Goal: Task Accomplishment & Management: Use online tool/utility

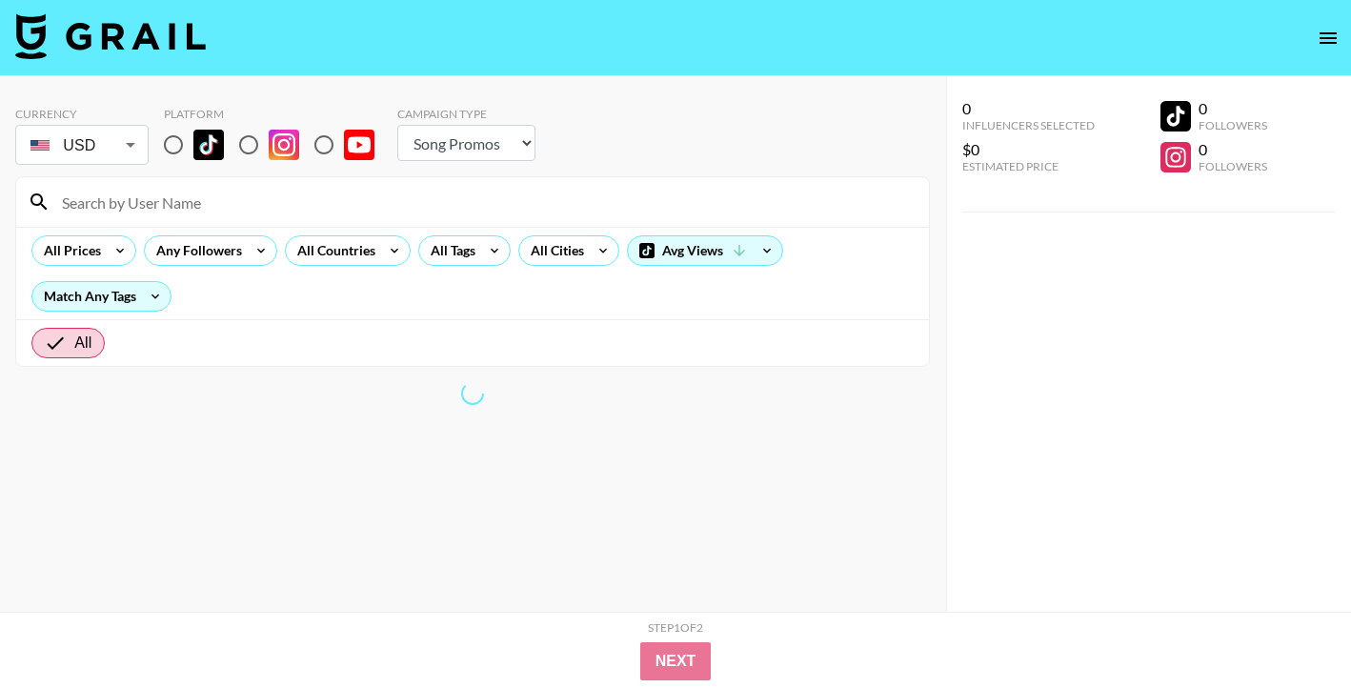
click at [1343, 43] on button "open drawer" at bounding box center [1328, 38] width 38 height 38
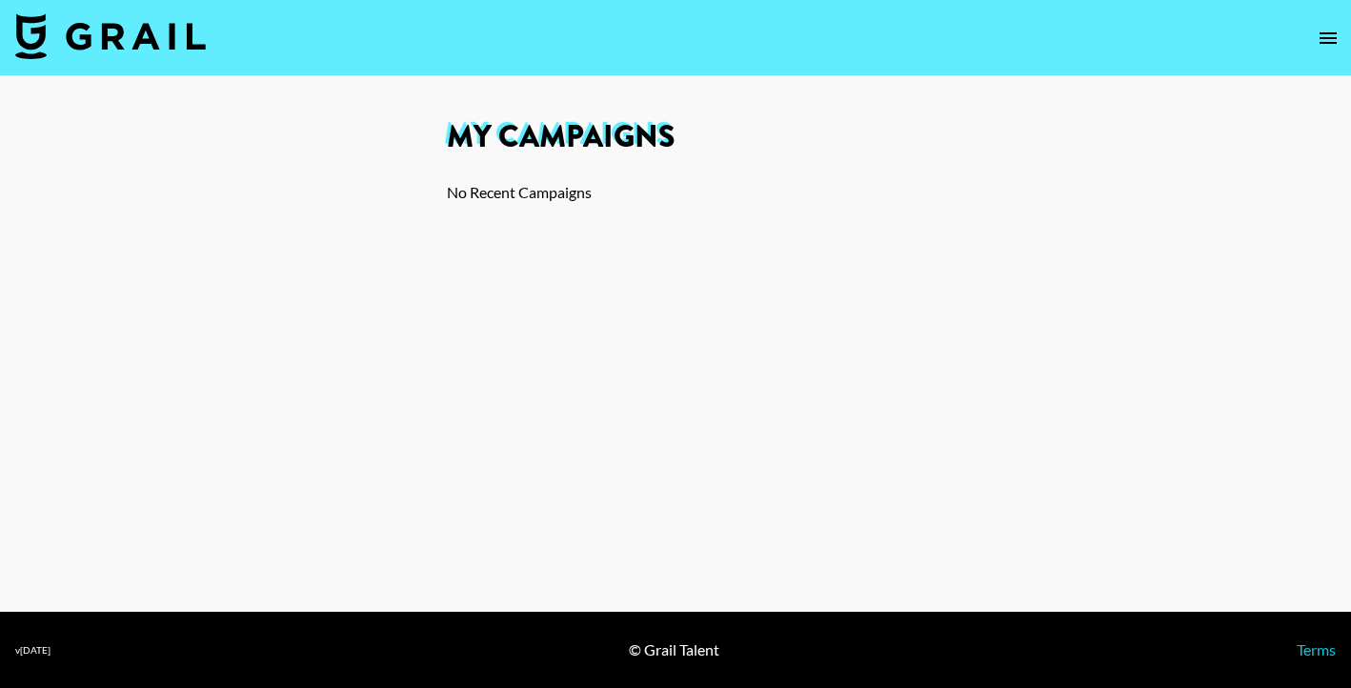
click at [1319, 30] on icon "open drawer" at bounding box center [1328, 38] width 23 height 23
click at [637, 227] on div "Created: Aug 07, 2025" at bounding box center [575, 233] width 226 height 19
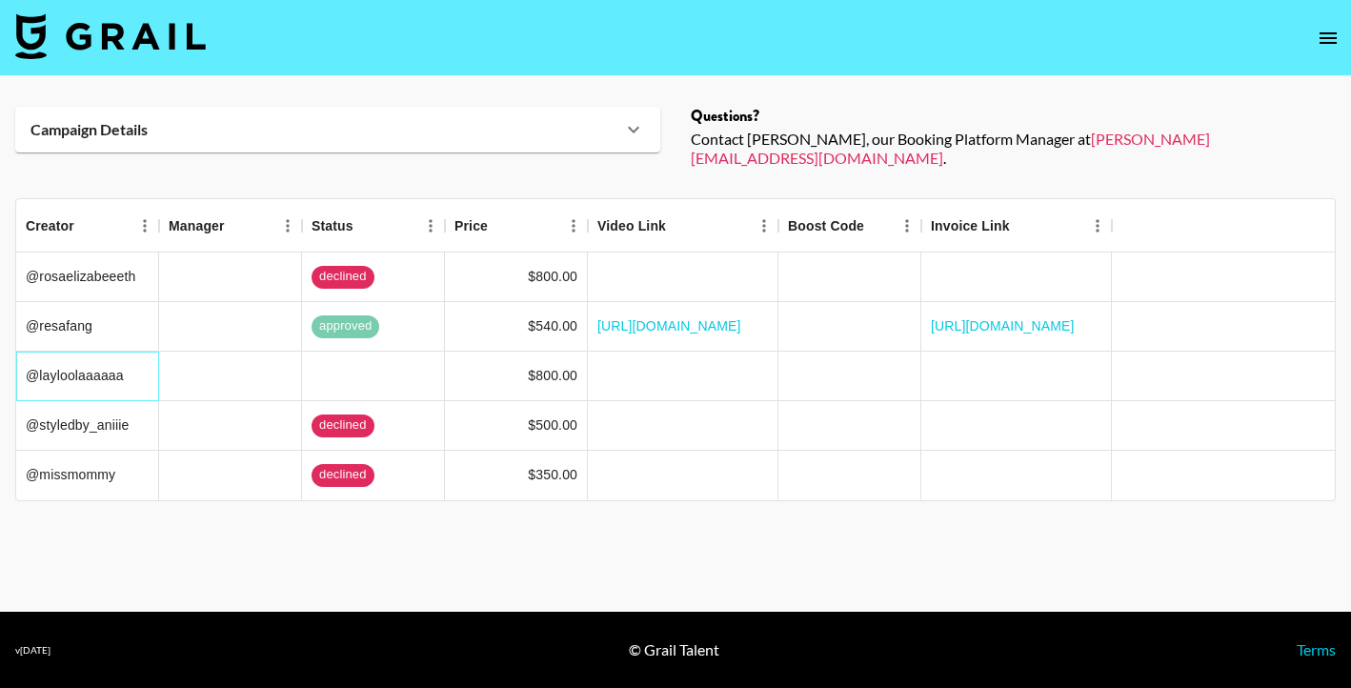
click at [93, 365] on div "@layloolaaaaaa" at bounding box center [87, 377] width 143 height 50
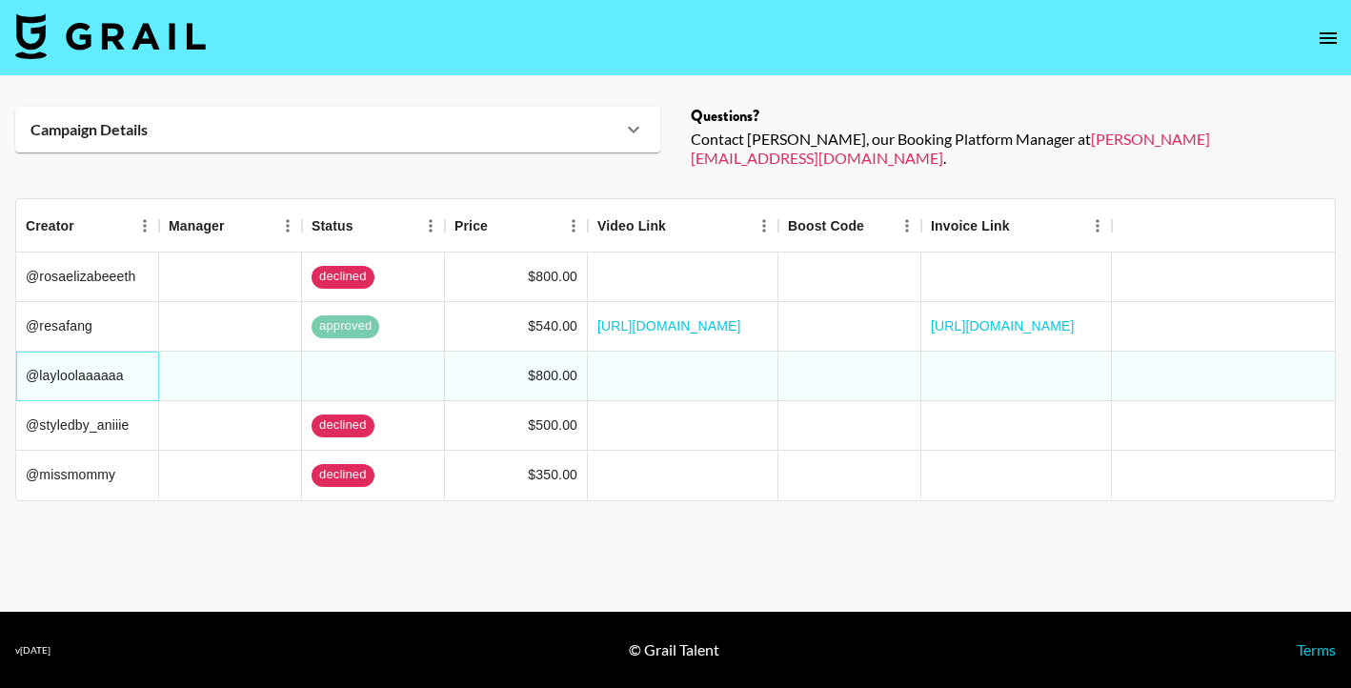
click at [73, 373] on div "@layloolaaaaaa" at bounding box center [87, 377] width 143 height 50
click at [77, 359] on div "@layloolaaaaaa" at bounding box center [87, 377] width 143 height 50
click at [483, 362] on div "$800.00" at bounding box center [516, 377] width 143 height 50
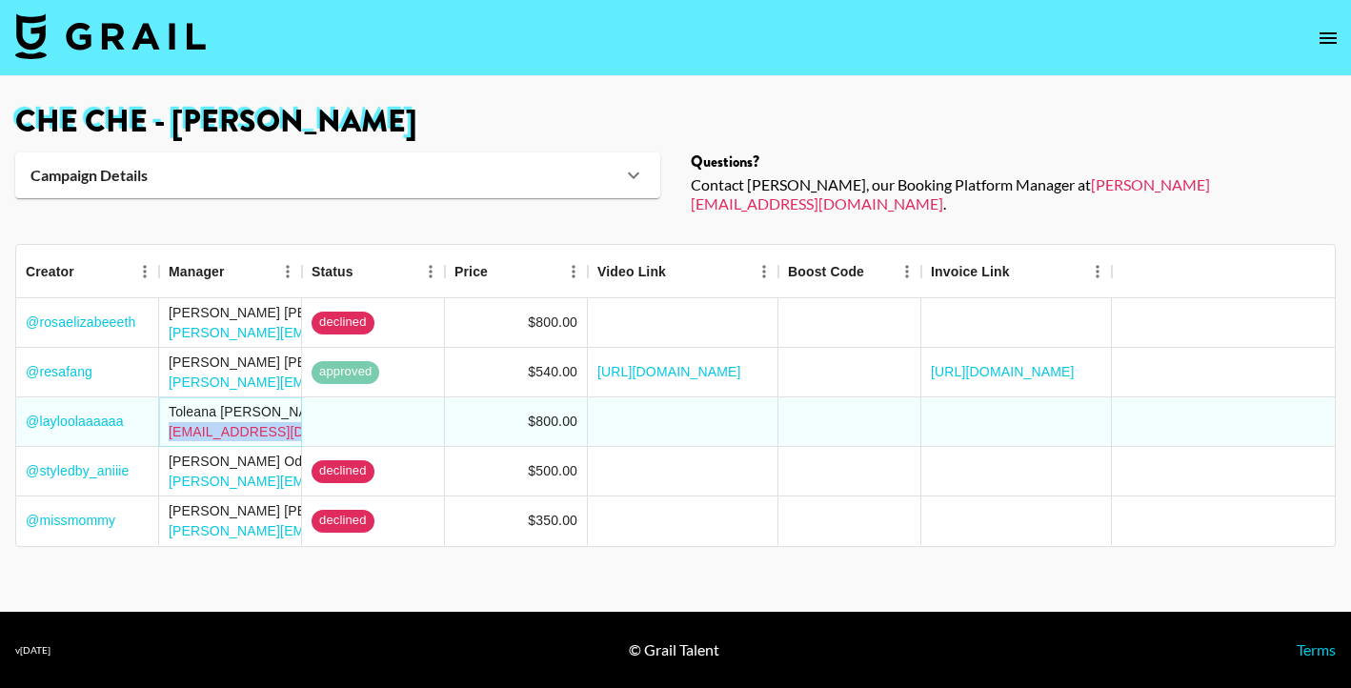
copy link "toleana@grail-talent.com"
click at [1337, 22] on button "open drawer" at bounding box center [1328, 38] width 38 height 38
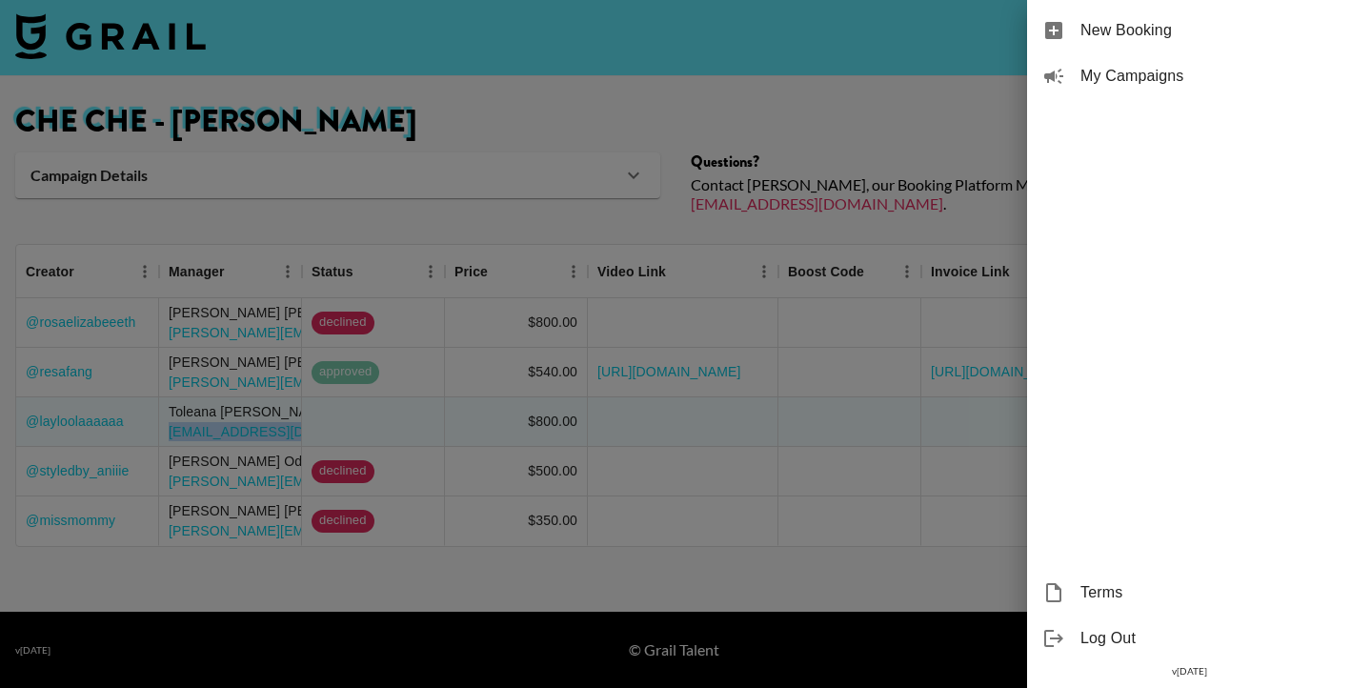
click at [1121, 642] on span "Log Out" at bounding box center [1208, 638] width 255 height 23
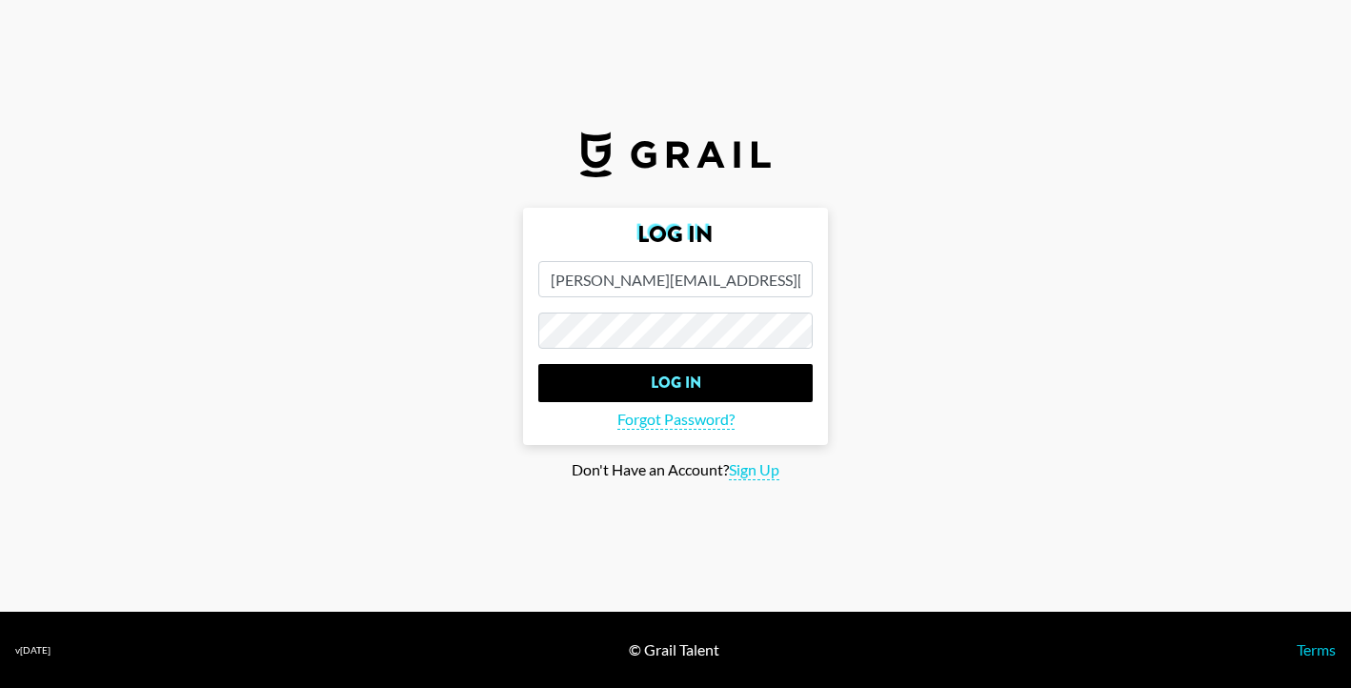
click at [646, 282] on input "[PERSON_NAME][EMAIL_ADDRESS][PERSON_NAME][DOMAIN_NAME]" at bounding box center [675, 279] width 274 height 36
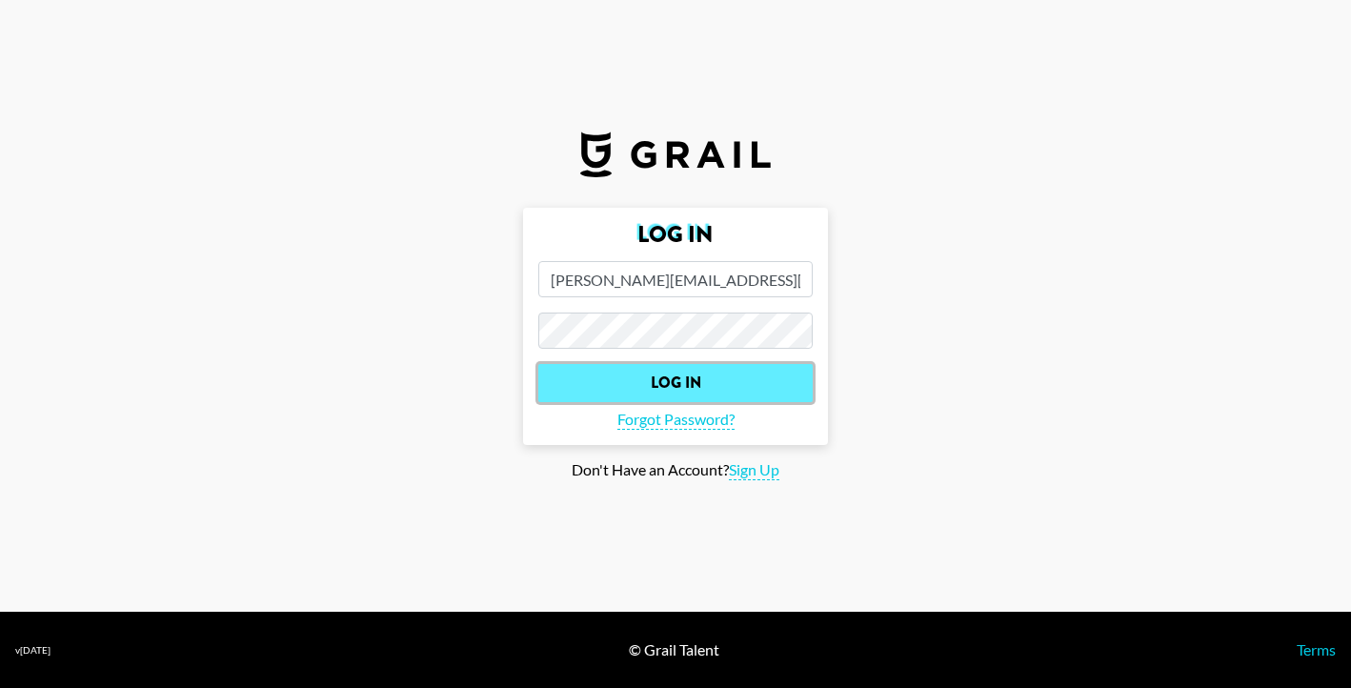
click at [584, 388] on input "Log In" at bounding box center [675, 383] width 274 height 38
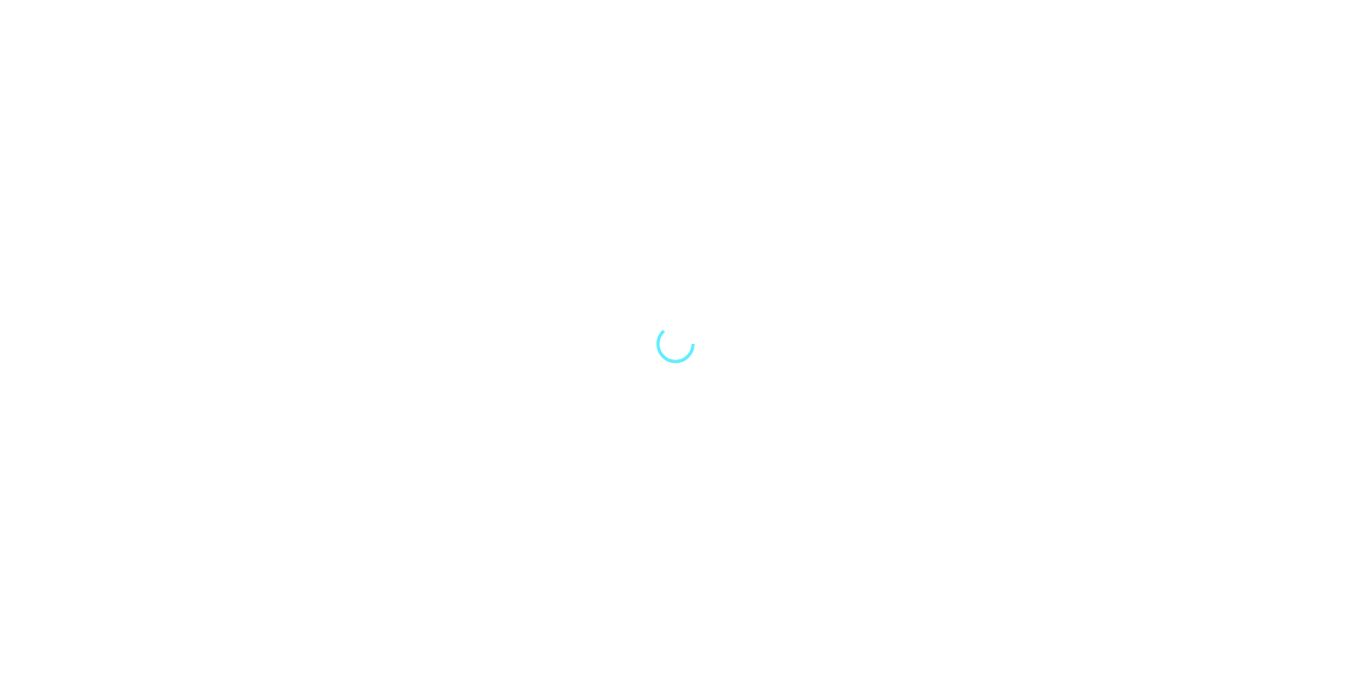
select select "Song"
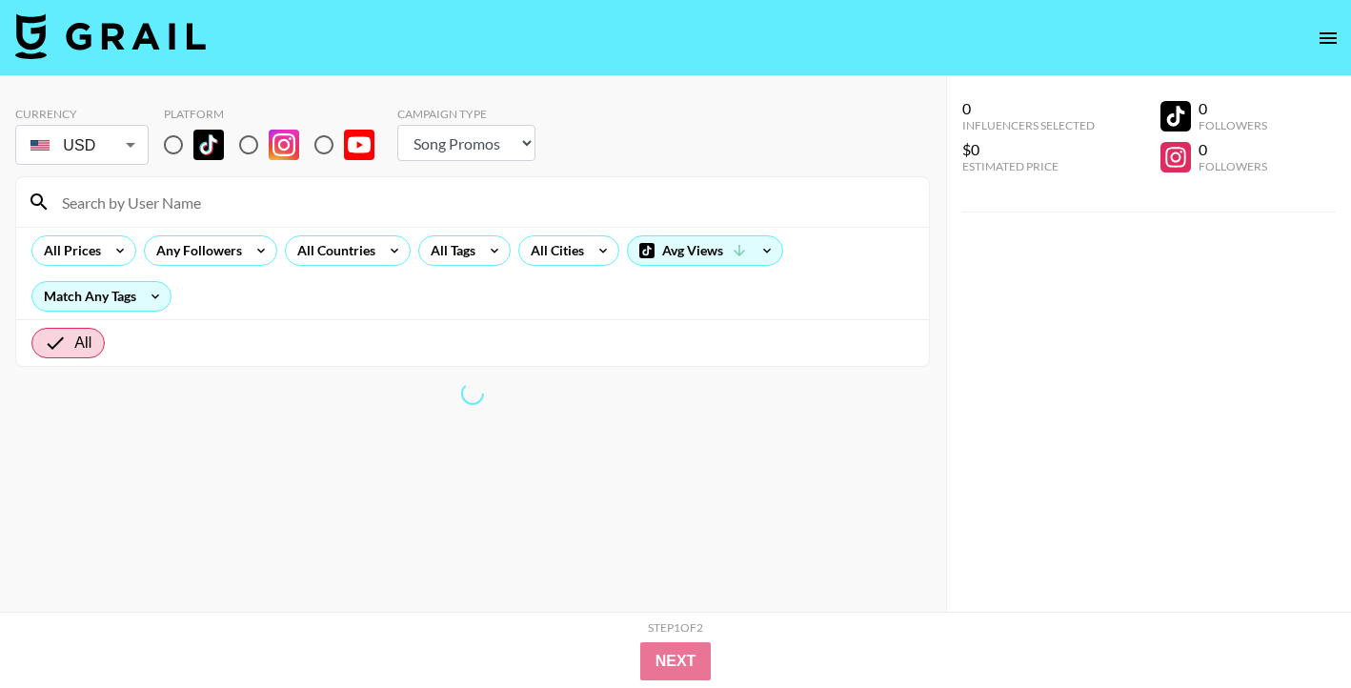
click at [1334, 36] on icon "open drawer" at bounding box center [1328, 37] width 17 height 11
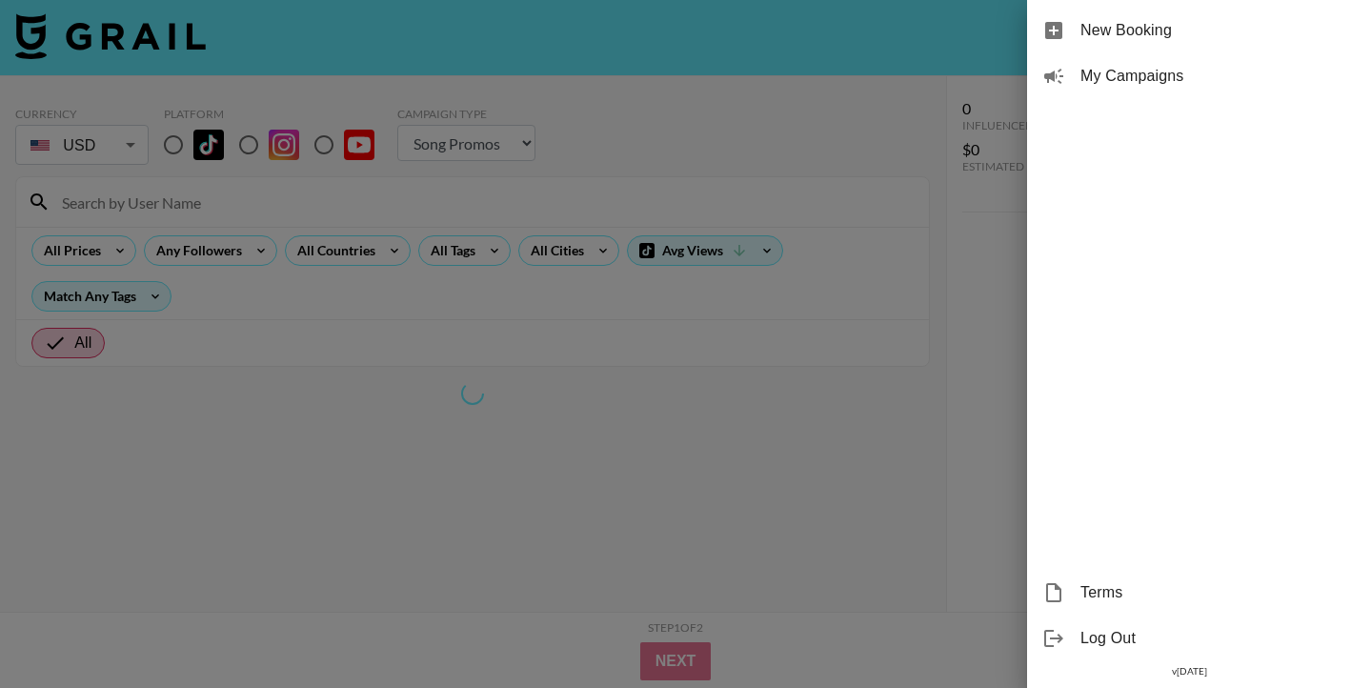
click at [1146, 84] on div at bounding box center [675, 344] width 1351 height 688
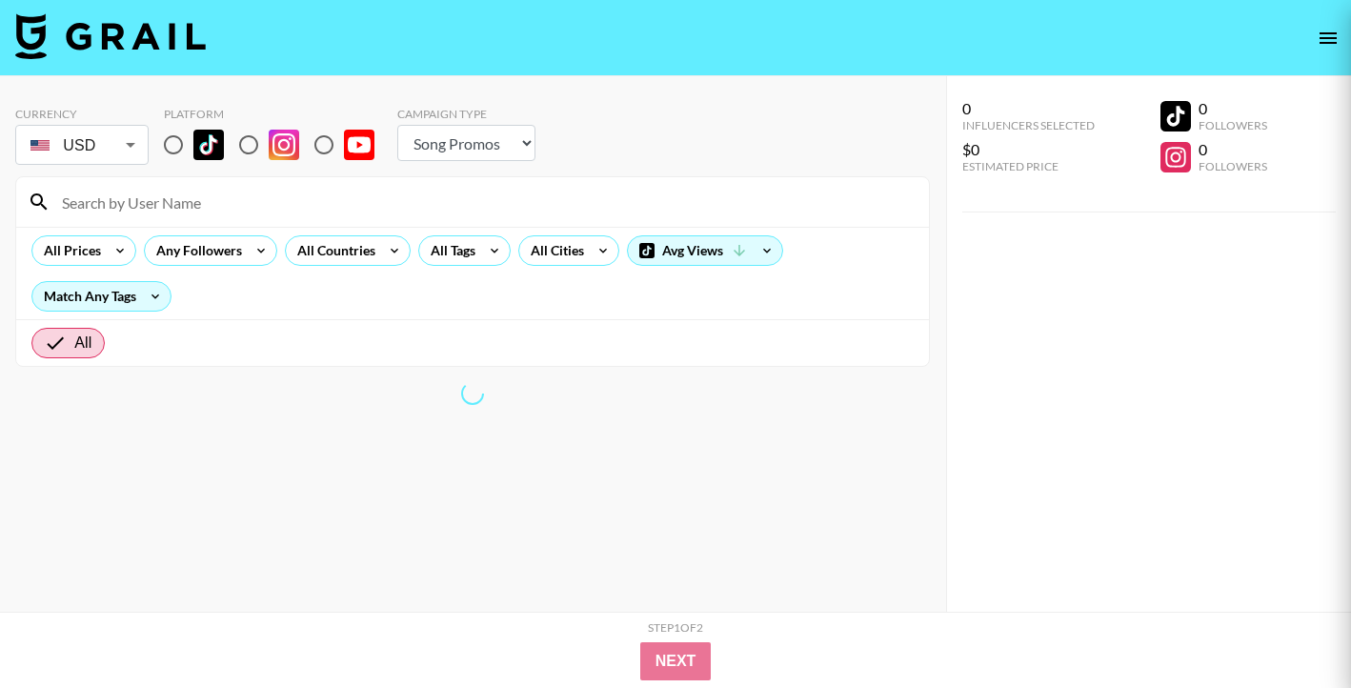
click at [1325, 33] on div at bounding box center [675, 344] width 1351 height 688
click at [1331, 38] on div at bounding box center [675, 344] width 1351 height 688
click at [1170, 38] on div at bounding box center [675, 344] width 1351 height 688
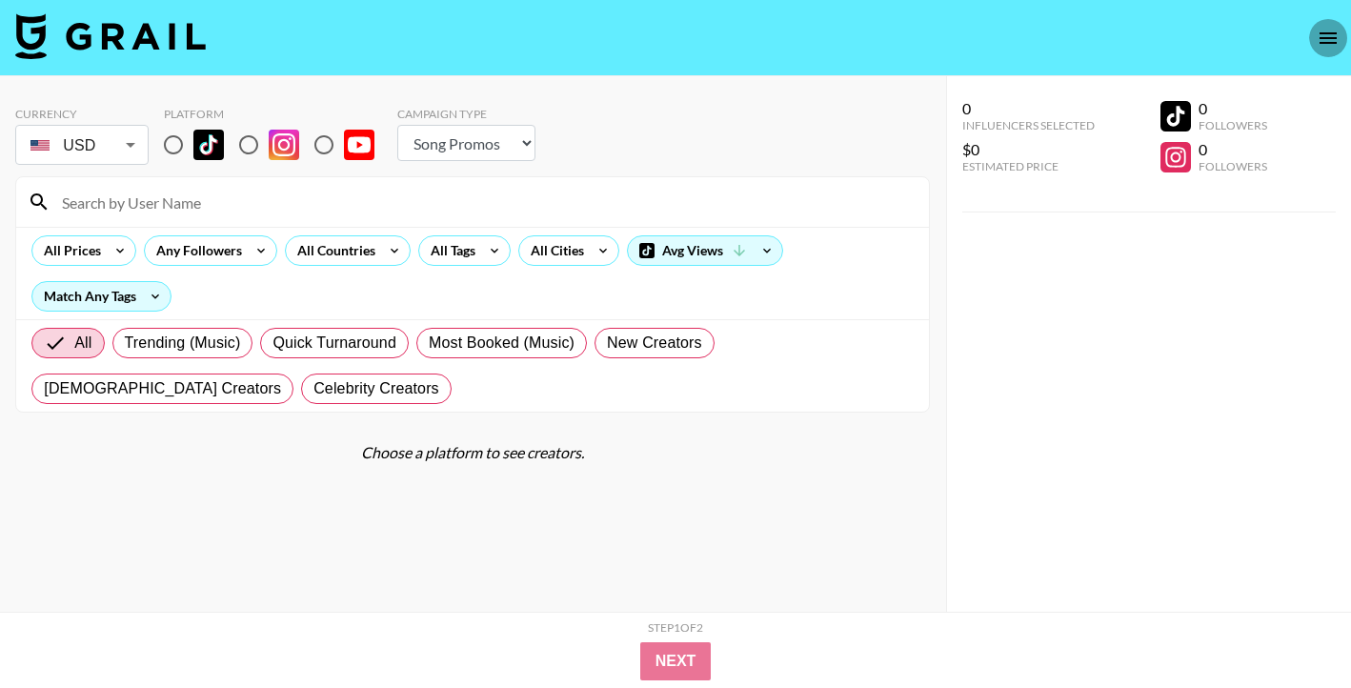
click at [1324, 34] on icon "open drawer" at bounding box center [1328, 38] width 23 height 23
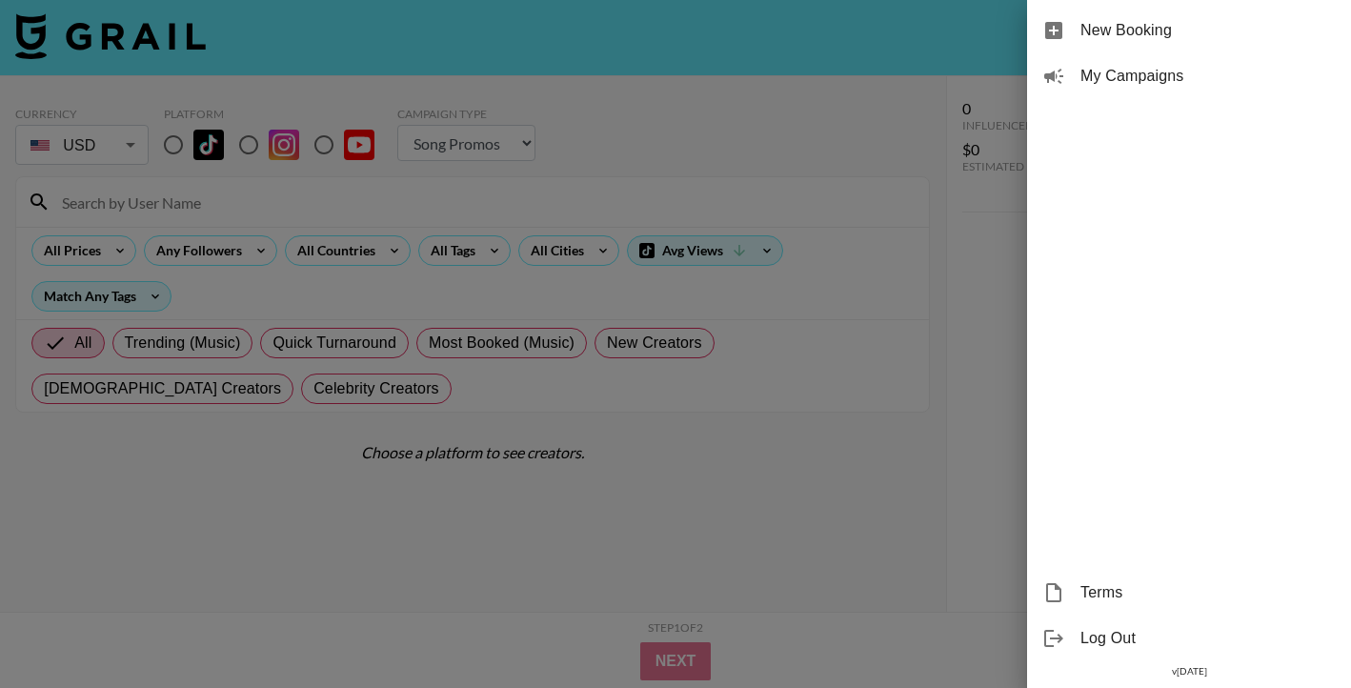
click at [1124, 638] on span "Log Out" at bounding box center [1208, 638] width 255 height 23
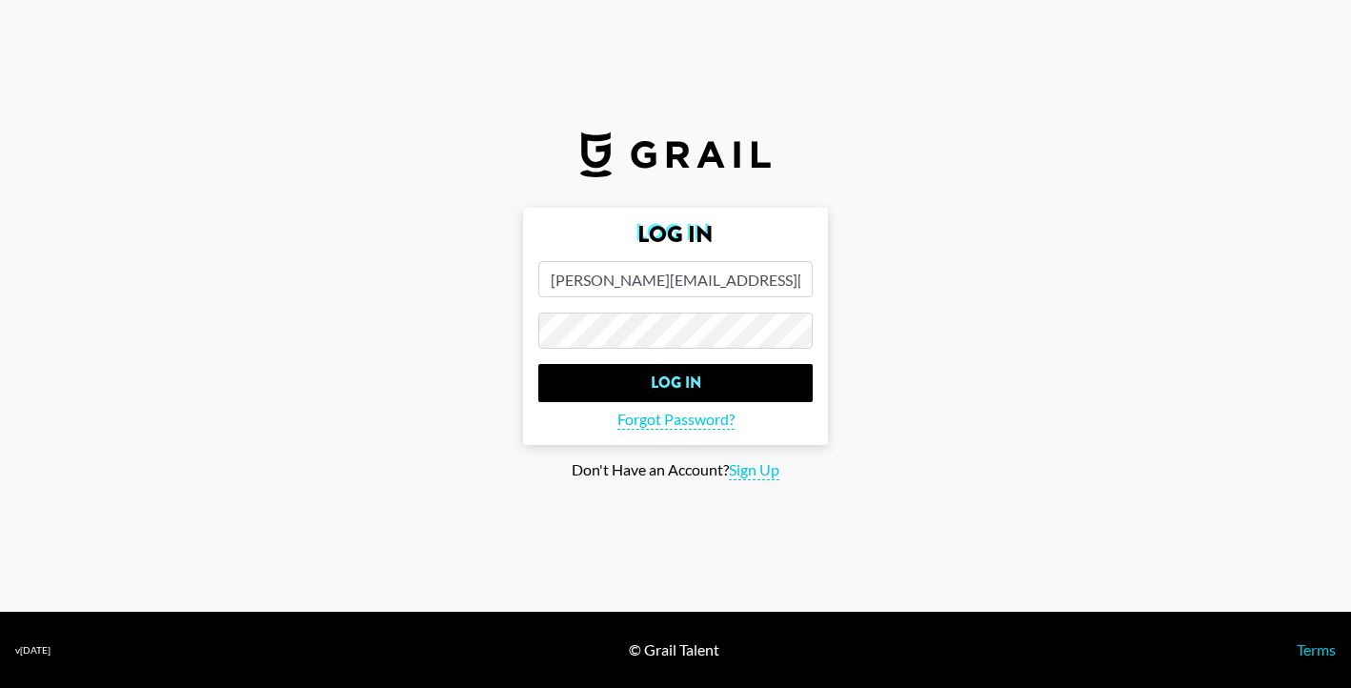
click at [639, 277] on input "[PERSON_NAME][EMAIL_ADDRESS][PERSON_NAME][DOMAIN_NAME]" at bounding box center [675, 279] width 274 height 36
type input "[EMAIL_ADDRESS][DOMAIN_NAME]"
click at [468, 386] on main "Log In [EMAIL_ADDRESS][DOMAIN_NAME] Log In Forgot Password? Don't Have an Accou…" at bounding box center [675, 344] width 1321 height 273
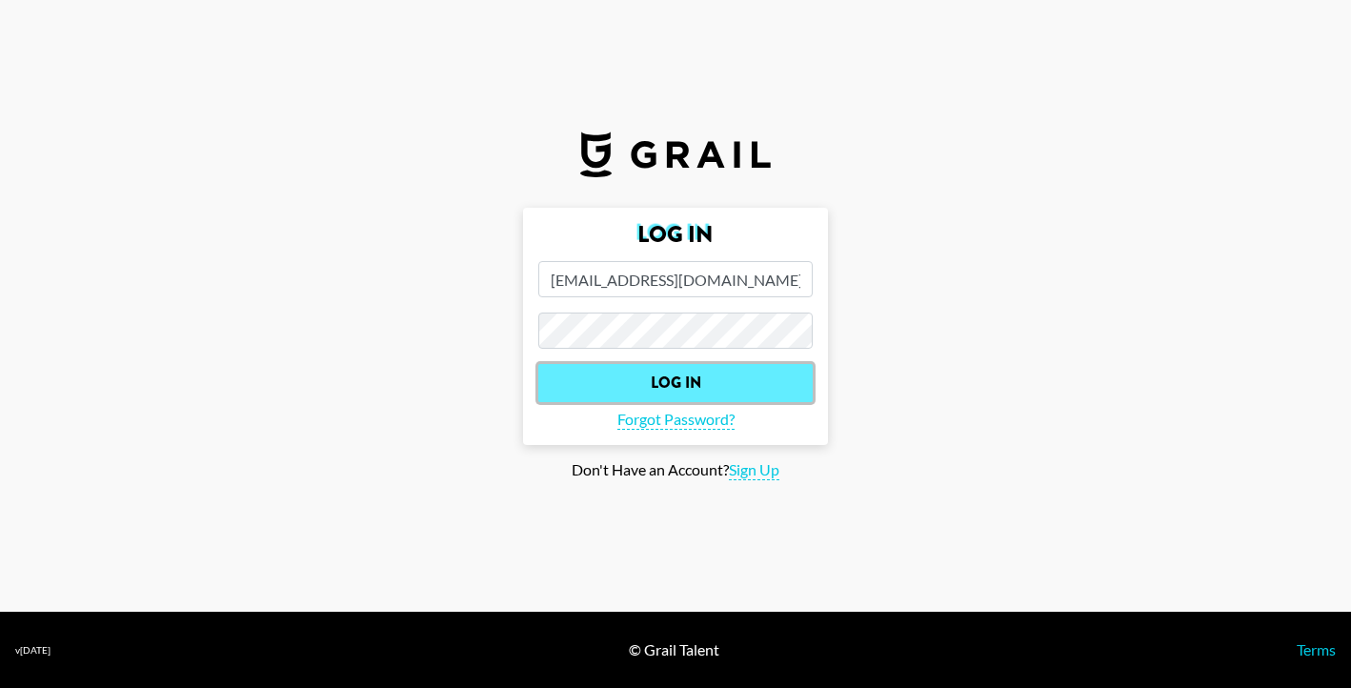
click at [617, 386] on input "Log In" at bounding box center [675, 383] width 274 height 38
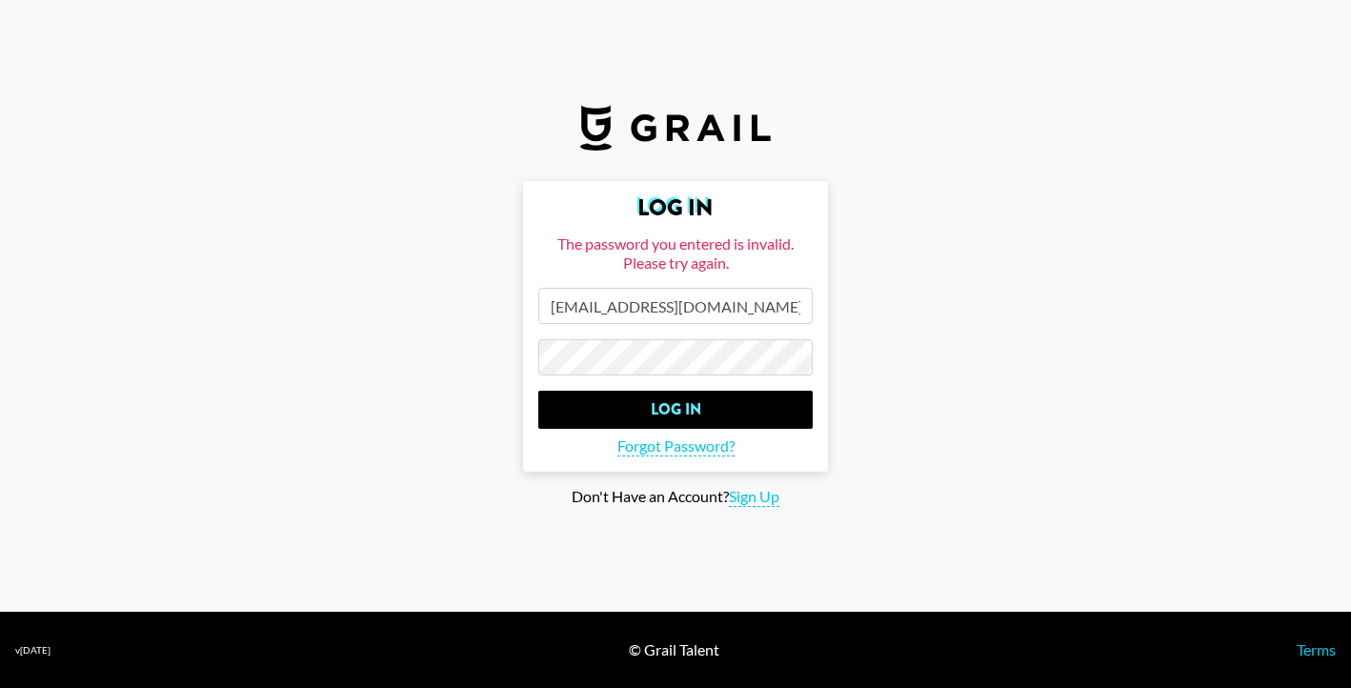
click at [538, 391] on input "Log In" at bounding box center [675, 410] width 274 height 38
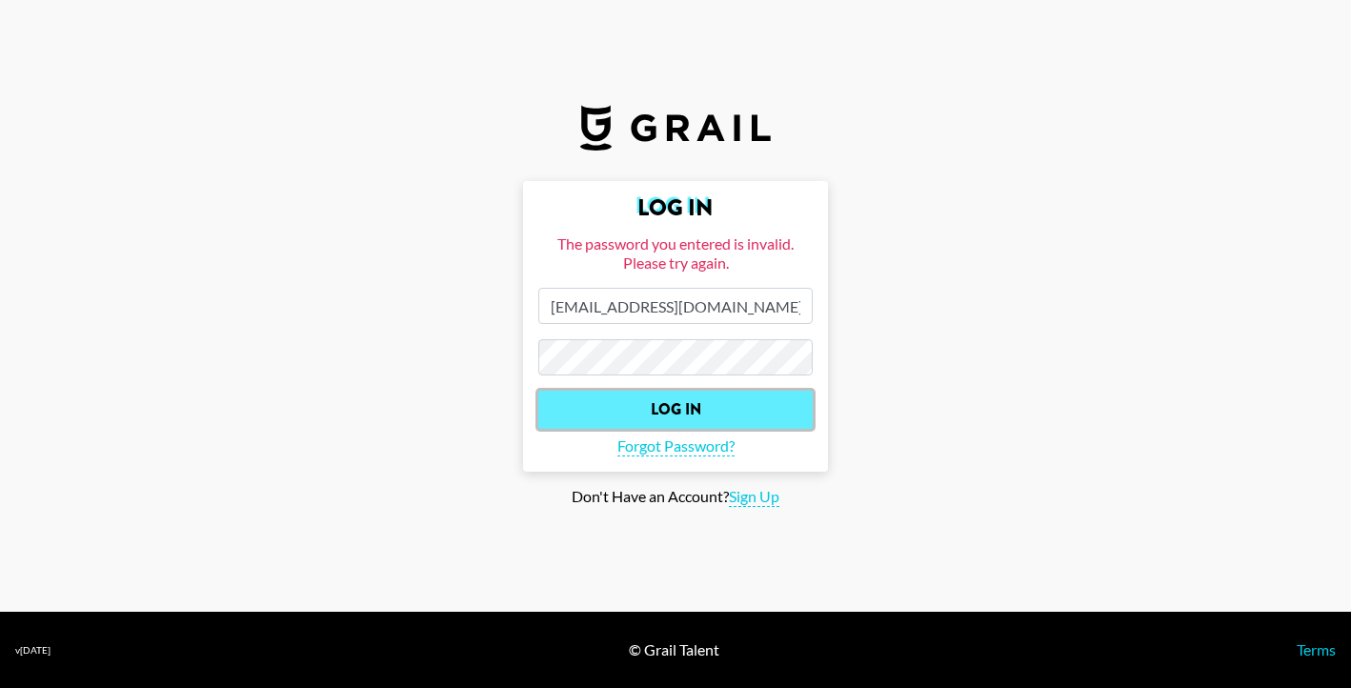
click at [647, 415] on input "Log In" at bounding box center [675, 410] width 274 height 38
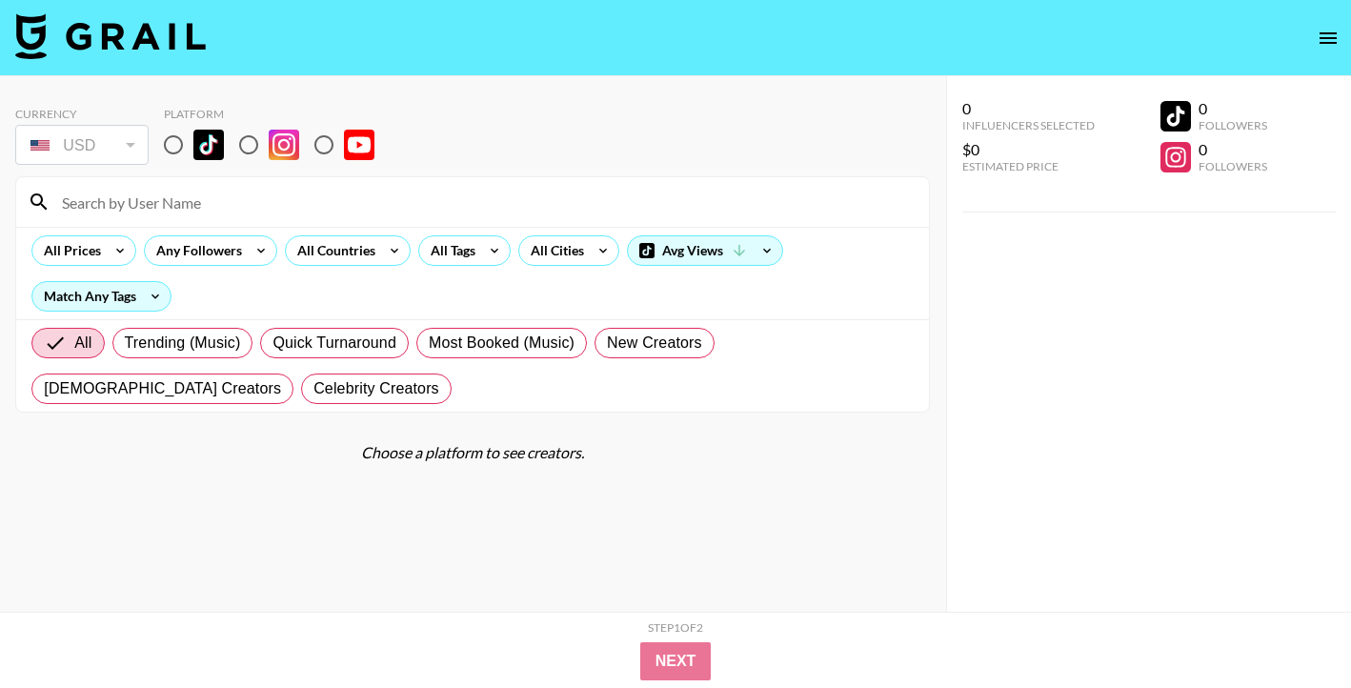
click at [1324, 33] on icon "open drawer" at bounding box center [1328, 37] width 17 height 11
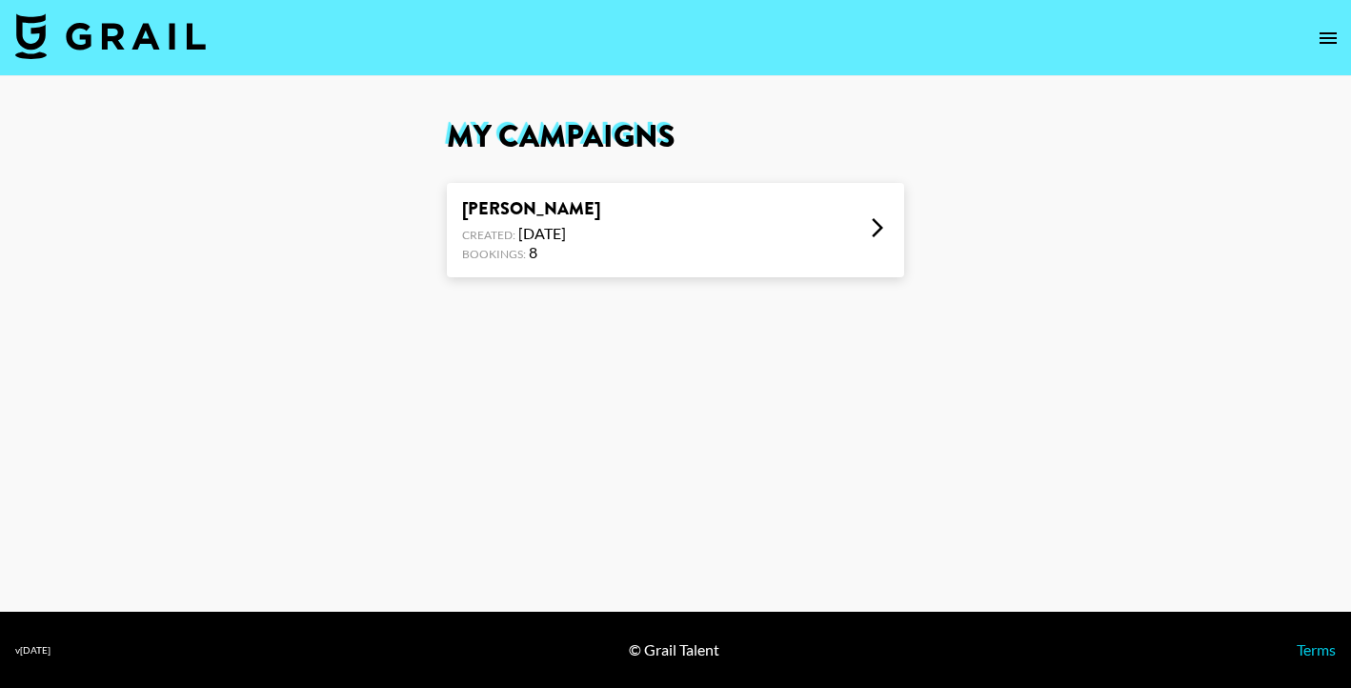
click at [821, 217] on div "[PERSON_NAME] Che Created: [DATE] Bookings: 8" at bounding box center [675, 230] width 457 height 94
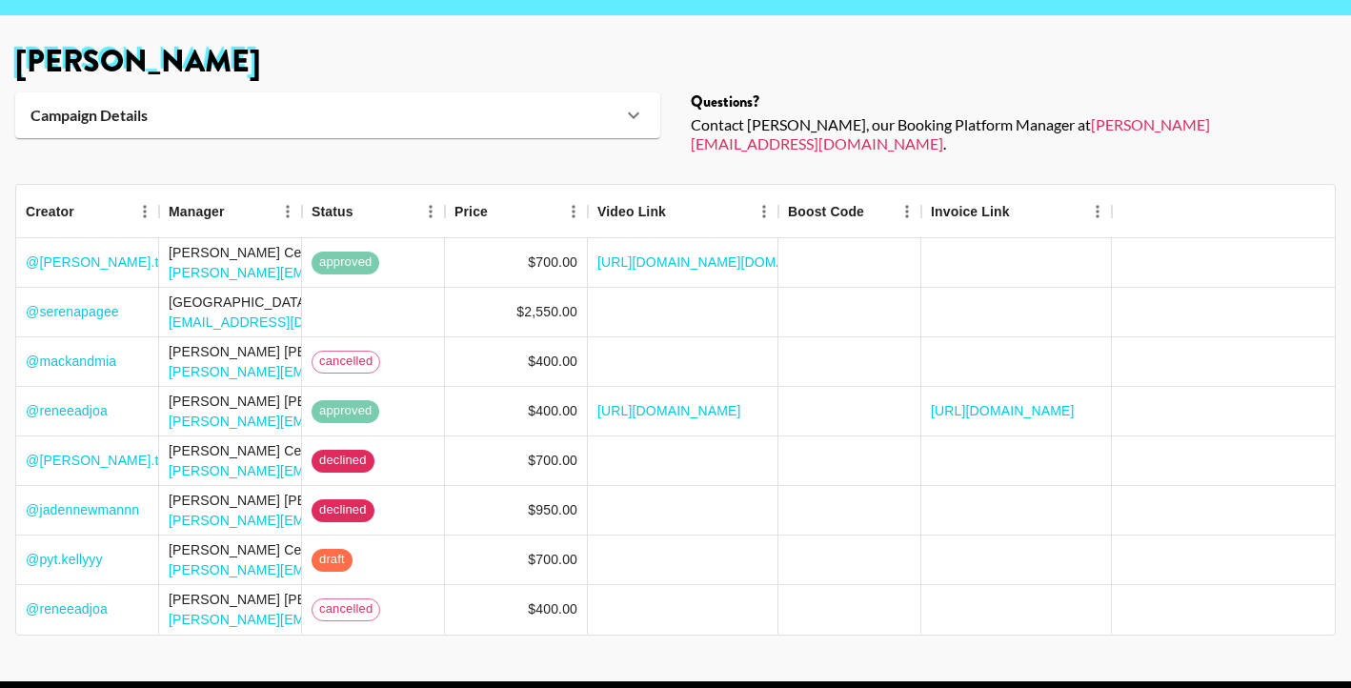
scroll to position [63, 0]
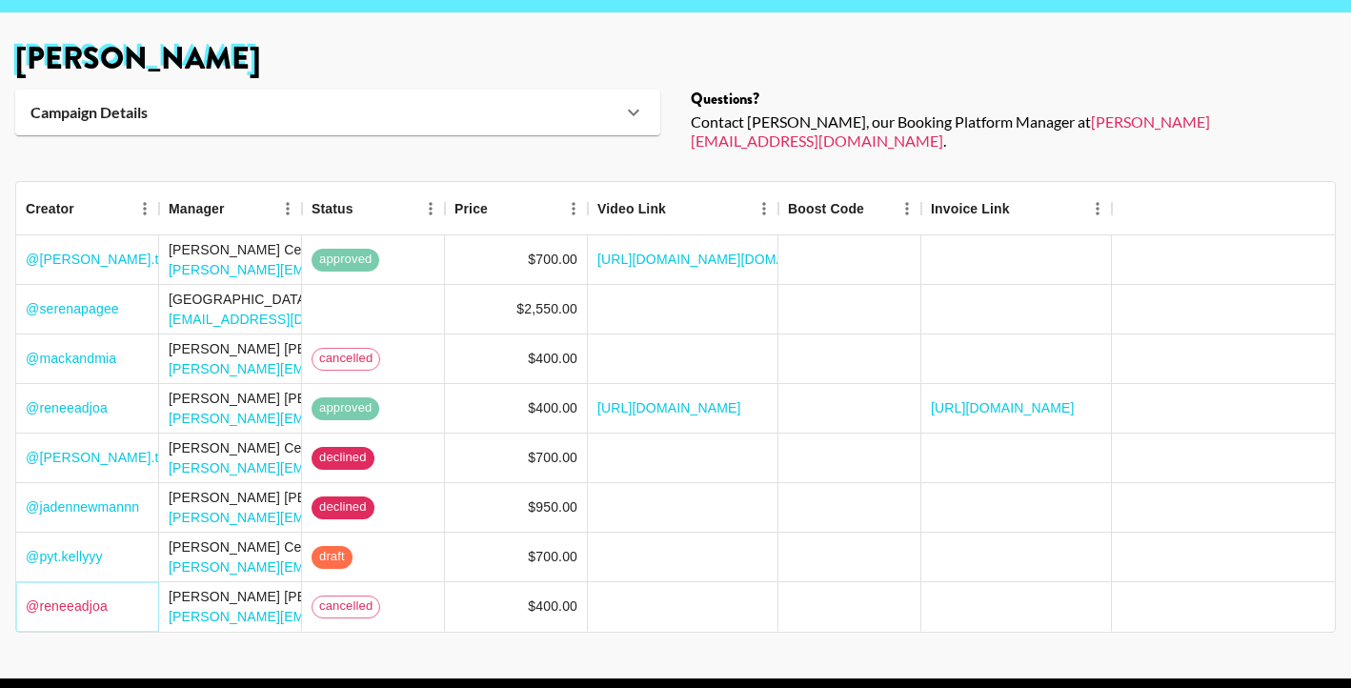
click at [80, 597] on link "@ reneeadjoa" at bounding box center [67, 606] width 82 height 19
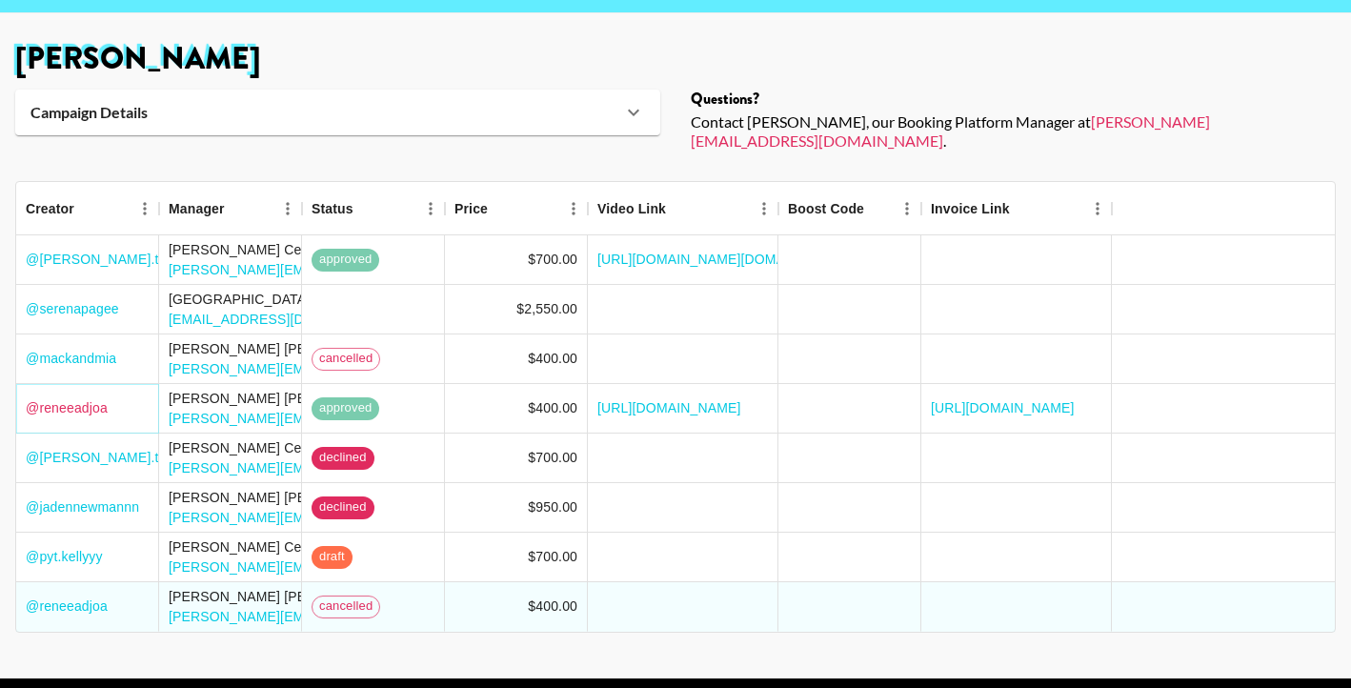
click at [84, 398] on link "@ reneeadjoa" at bounding box center [67, 407] width 82 height 19
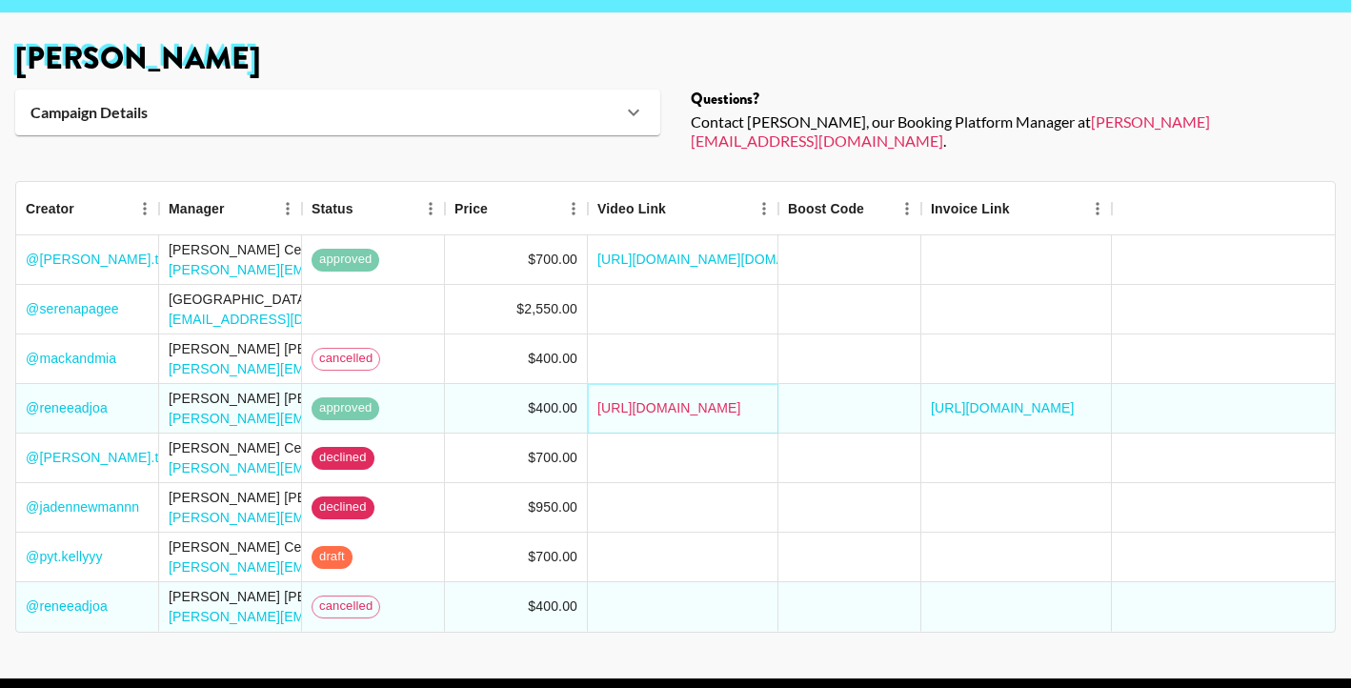
click at [675, 398] on link "https://www.tiktok.com/@reneeadjoa/video/7540654804171869470?_t=ZP-8z2UyLpRoq6&…" at bounding box center [670, 407] width 144 height 19
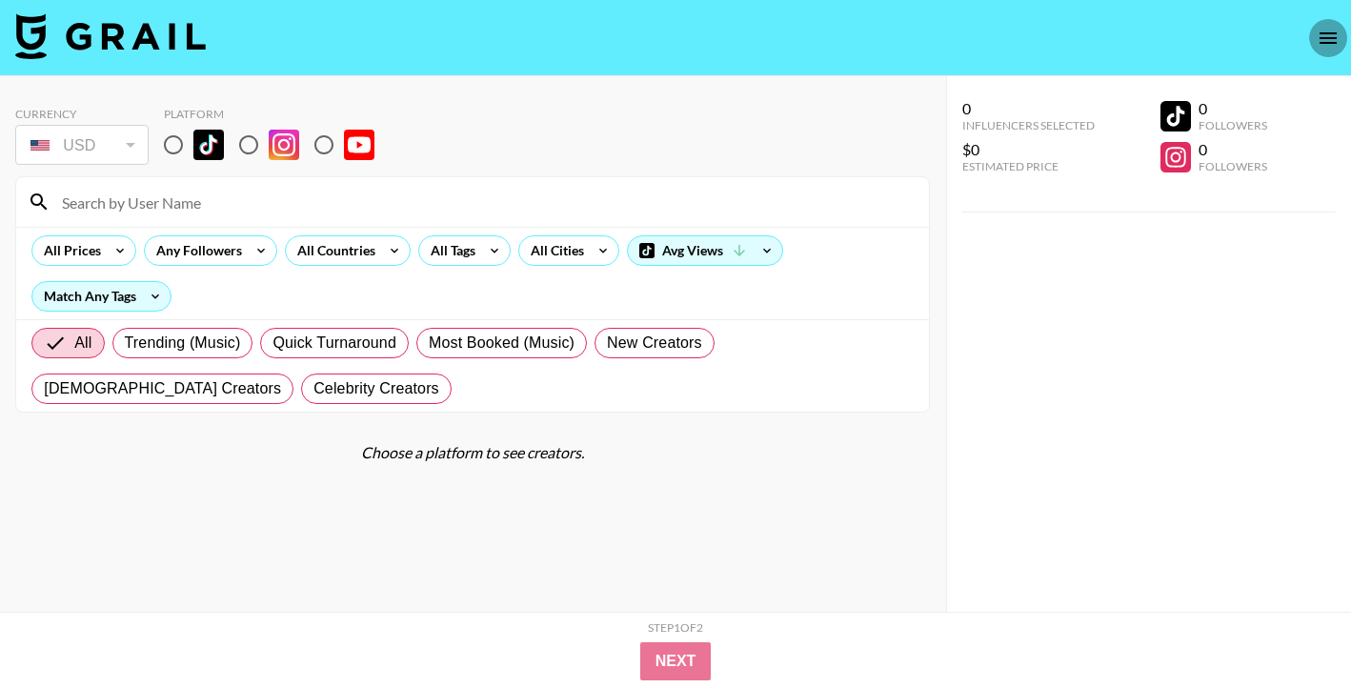
click at [1327, 35] on icon "open drawer" at bounding box center [1328, 38] width 23 height 23
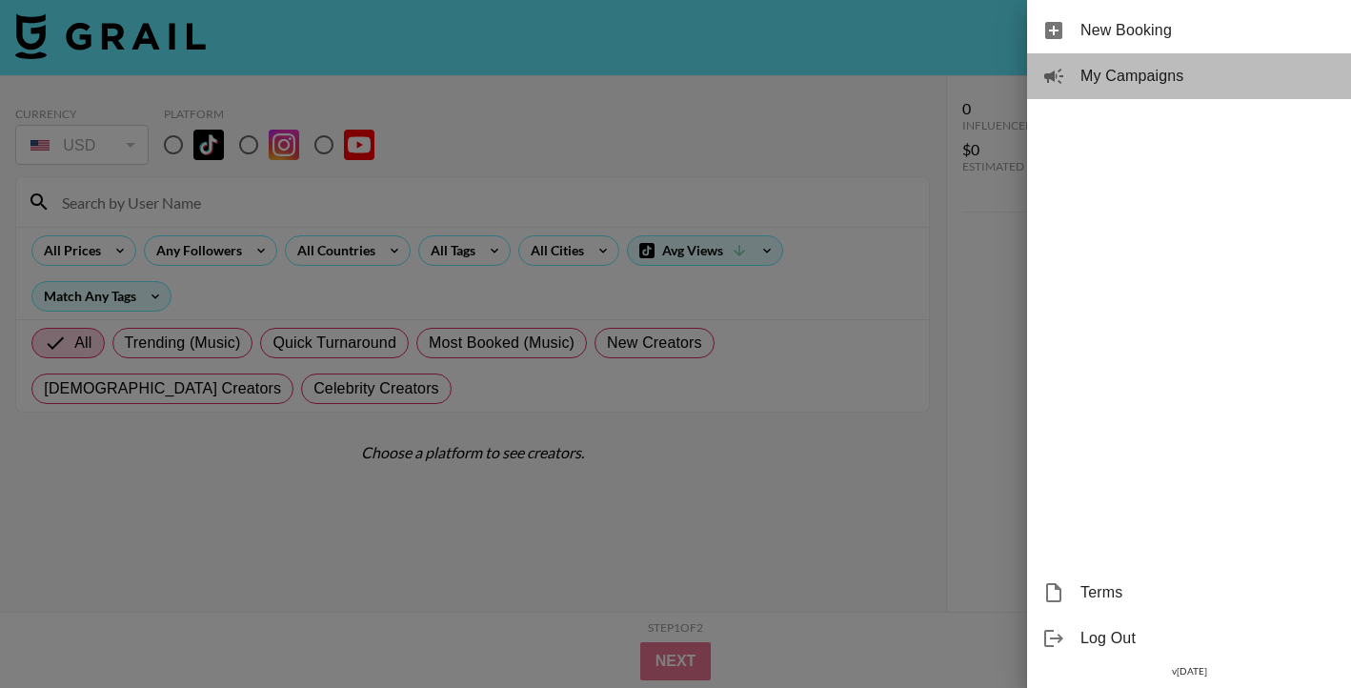
click at [1225, 85] on span "My Campaigns" at bounding box center [1208, 76] width 255 height 23
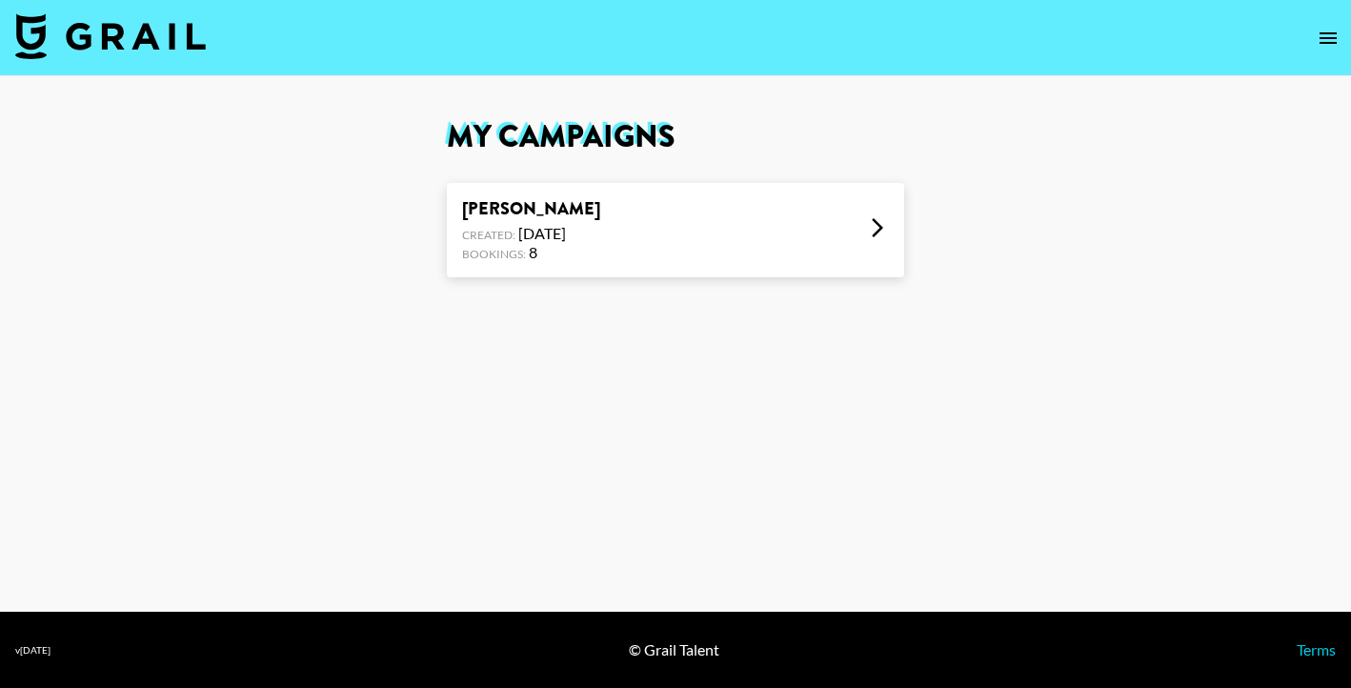
click at [811, 253] on div "Young Jonn - Che Che Created: Aug 13, 2025 Bookings: 8" at bounding box center [675, 230] width 457 height 94
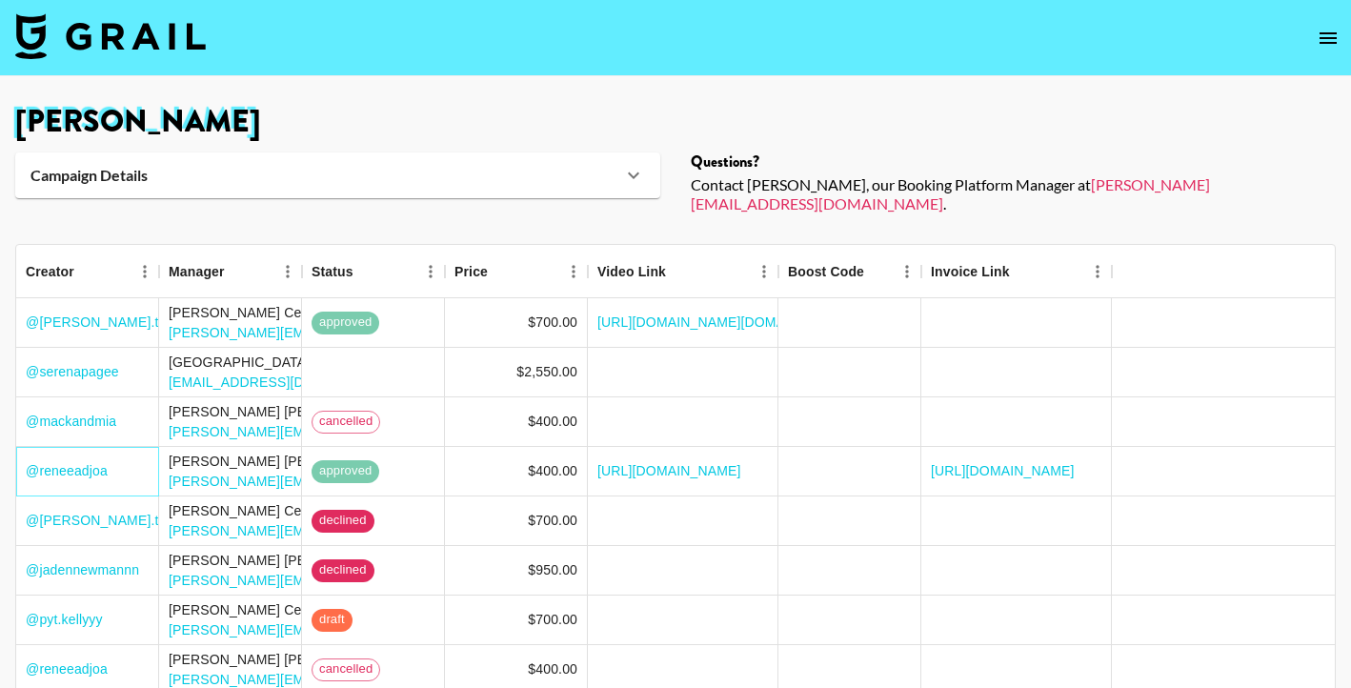
click at [155, 456] on div "@ reneeadjoa" at bounding box center [87, 472] width 143 height 50
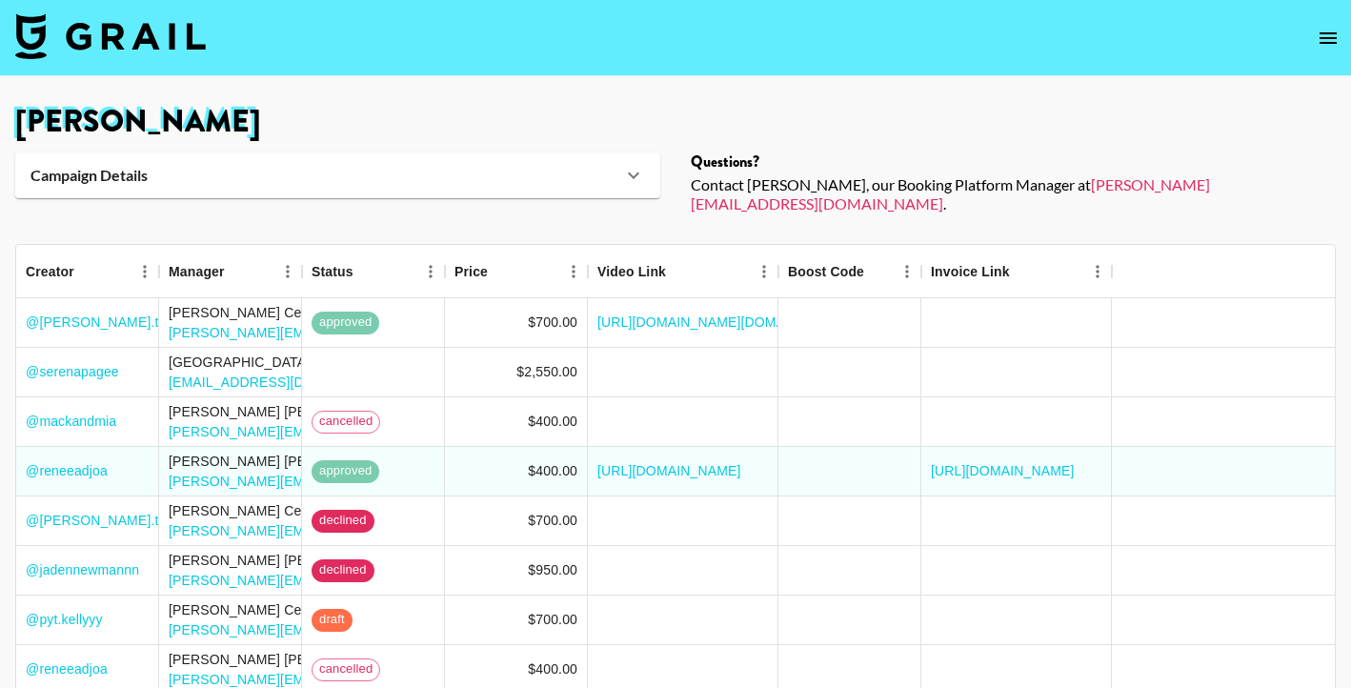
click at [1344, 31] on button "open drawer" at bounding box center [1328, 38] width 38 height 38
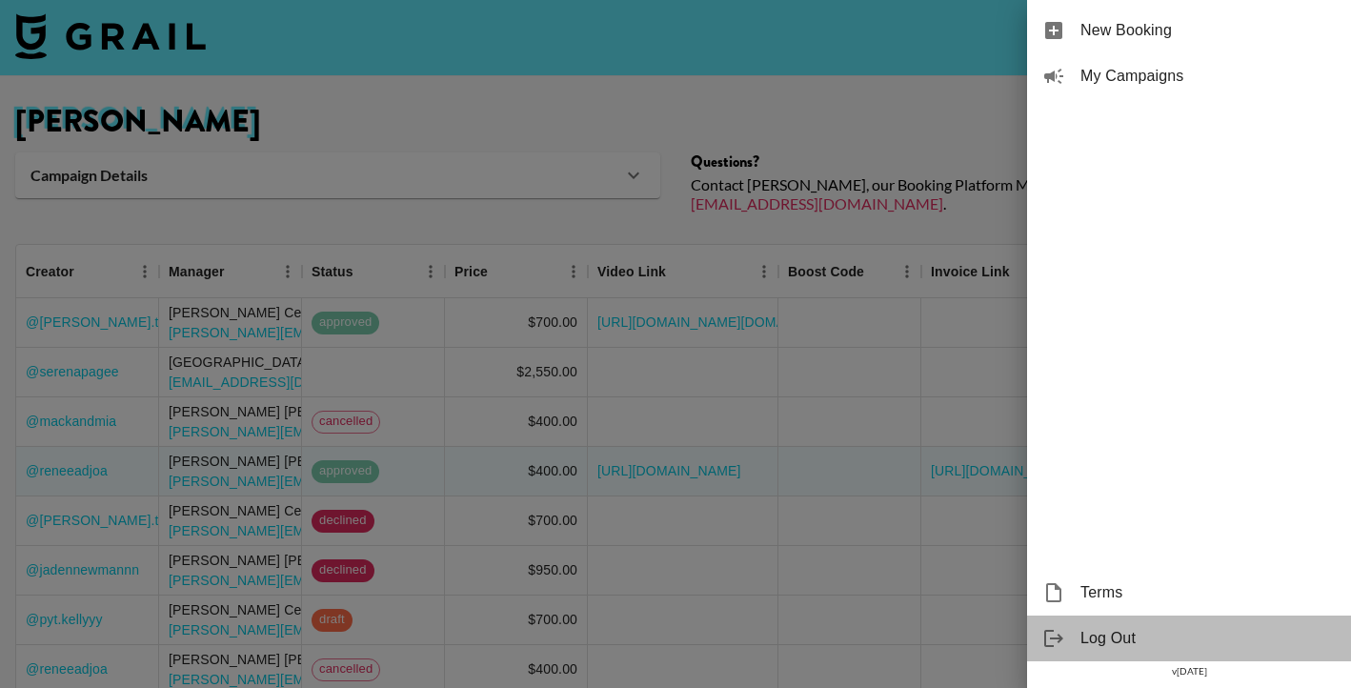
click at [1140, 617] on div "Log Out" at bounding box center [1189, 639] width 324 height 46
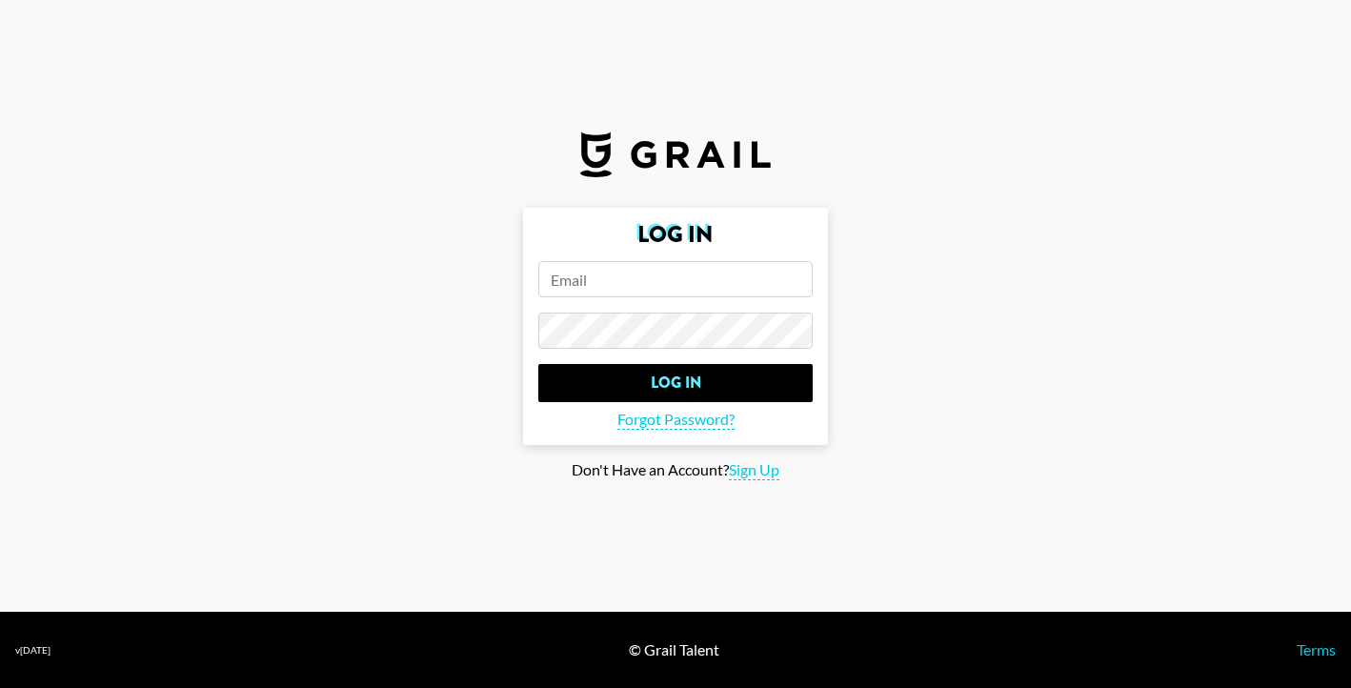
type input "[EMAIL_ADDRESS][DOMAIN_NAME]"
click at [643, 294] on input "[EMAIL_ADDRESS][DOMAIN_NAME]" at bounding box center [675, 279] width 274 height 36
type input "f"
click at [538, 364] on input "Log In" at bounding box center [675, 383] width 274 height 38
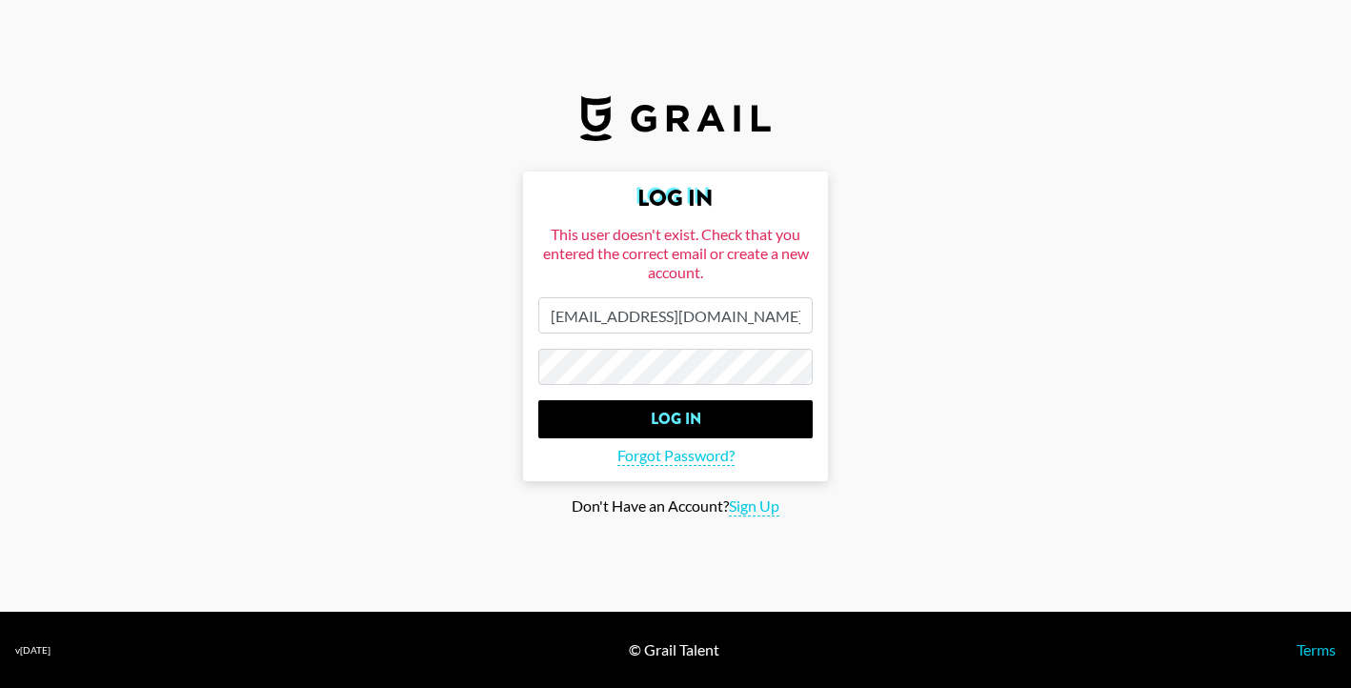
click at [538, 400] on input "Log In" at bounding box center [675, 419] width 274 height 38
click at [665, 317] on input "[EMAIL_ADDRESS][DOMAIN_NAME]" at bounding box center [675, 315] width 274 height 36
click at [1105, 229] on main "Log In This user doesn't exist. Check that you entered the correct email or cre…" at bounding box center [675, 344] width 1321 height 345
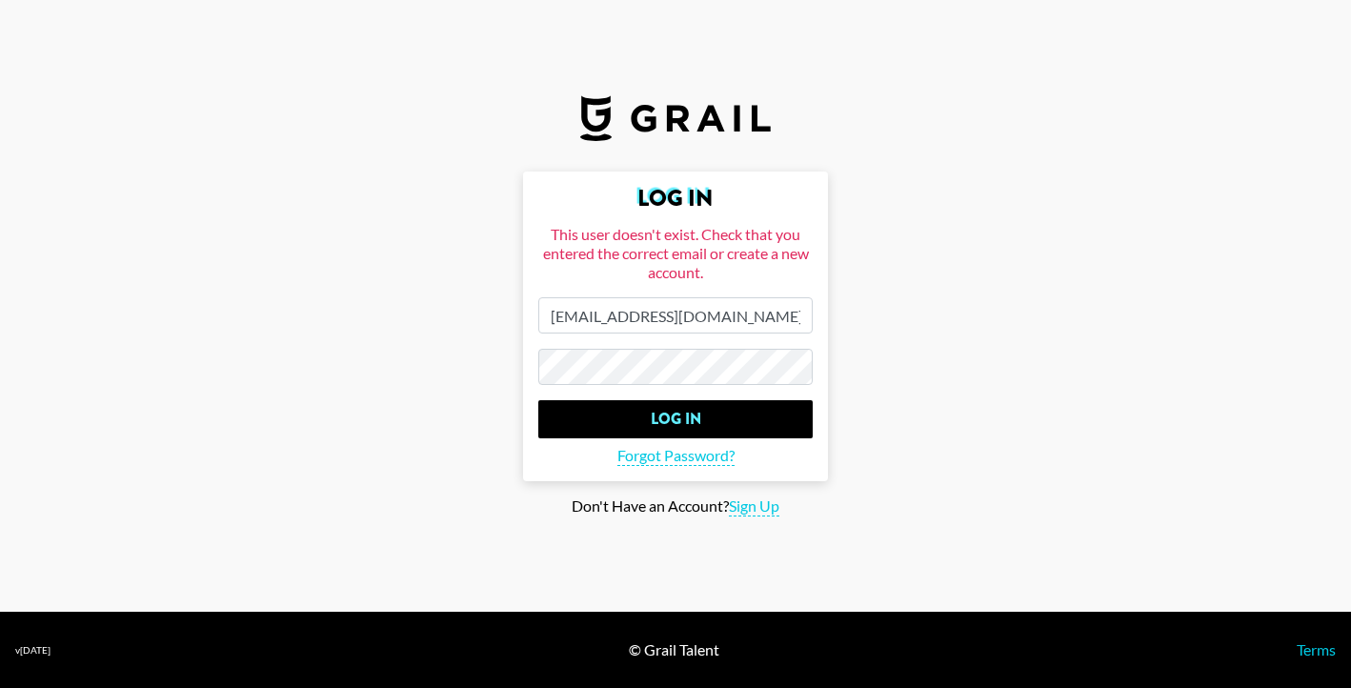
click at [683, 336] on form "Log In This user doesn't exist. Check that you entered the correct email or cre…" at bounding box center [675, 327] width 305 height 310
click at [683, 326] on input "[EMAIL_ADDRESS][DOMAIN_NAME]" at bounding box center [675, 315] width 274 height 36
type input "e"
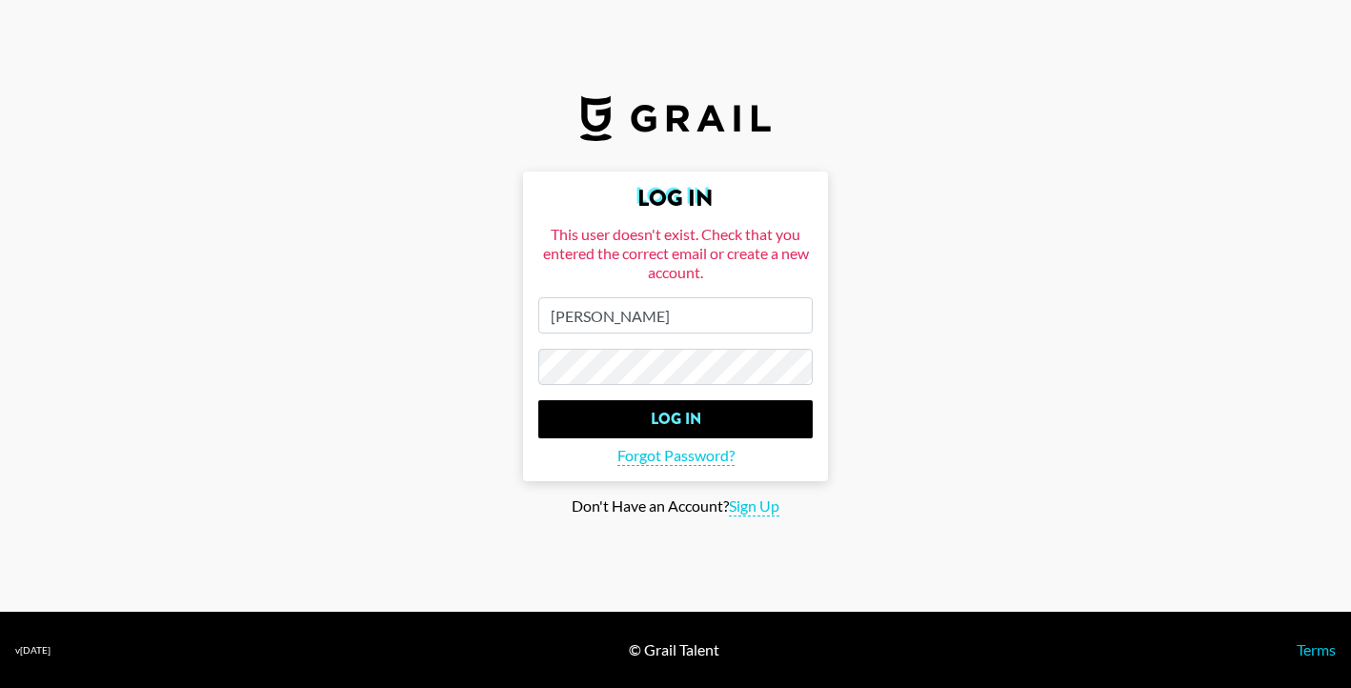
type input "[PERSON_NAME][EMAIL_ADDRESS][PERSON_NAME][DOMAIN_NAME]"
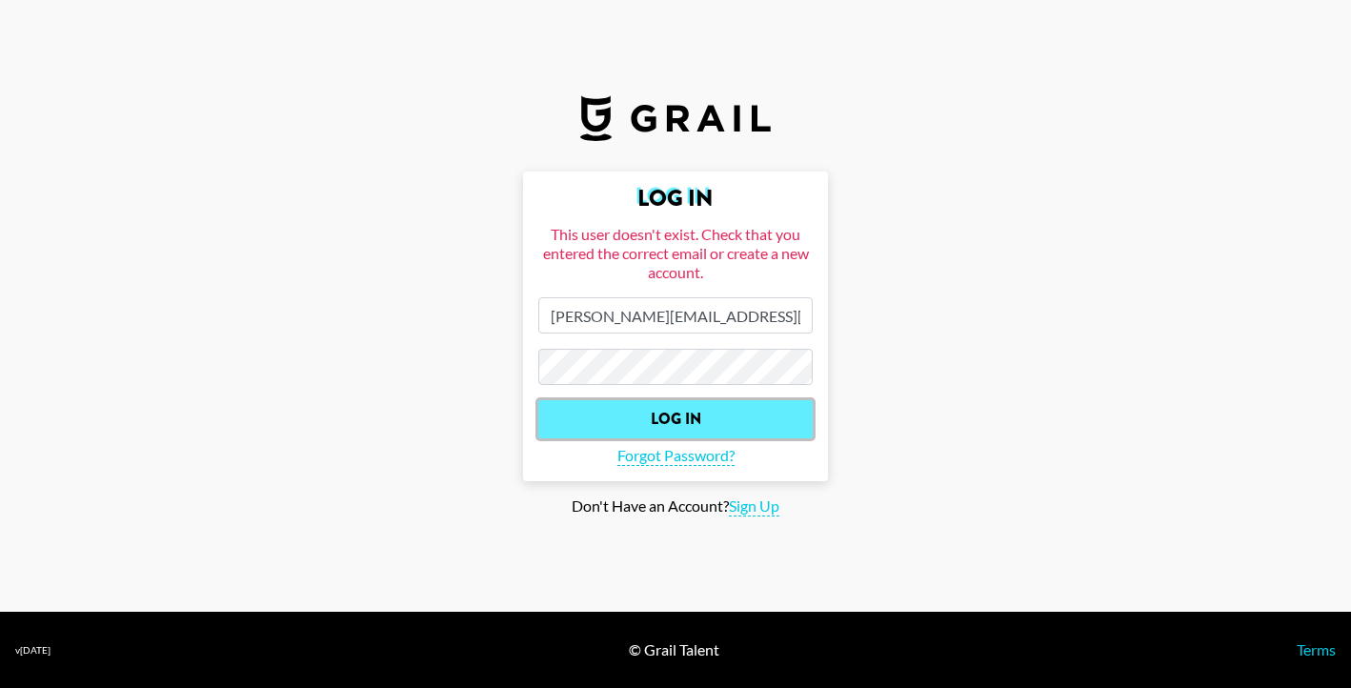
click at [667, 416] on input "Log In" at bounding box center [675, 419] width 274 height 38
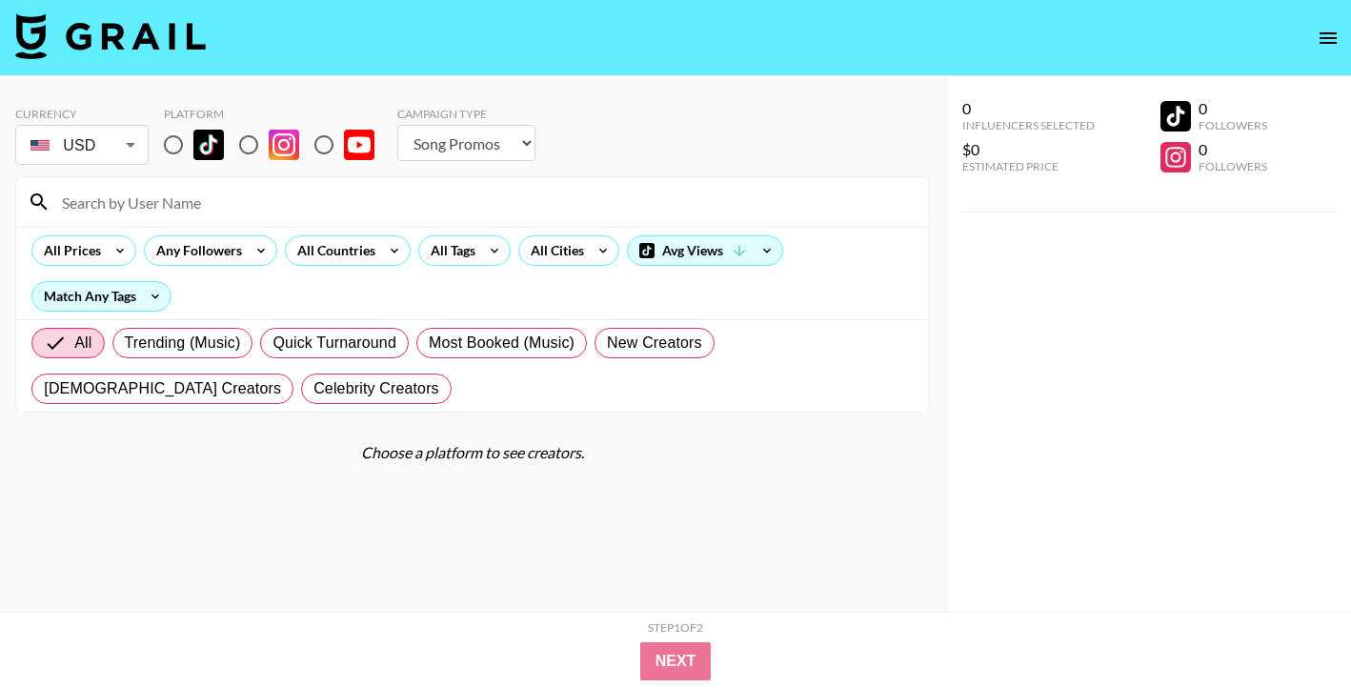
click at [1330, 36] on icon "open drawer" at bounding box center [1328, 38] width 23 height 23
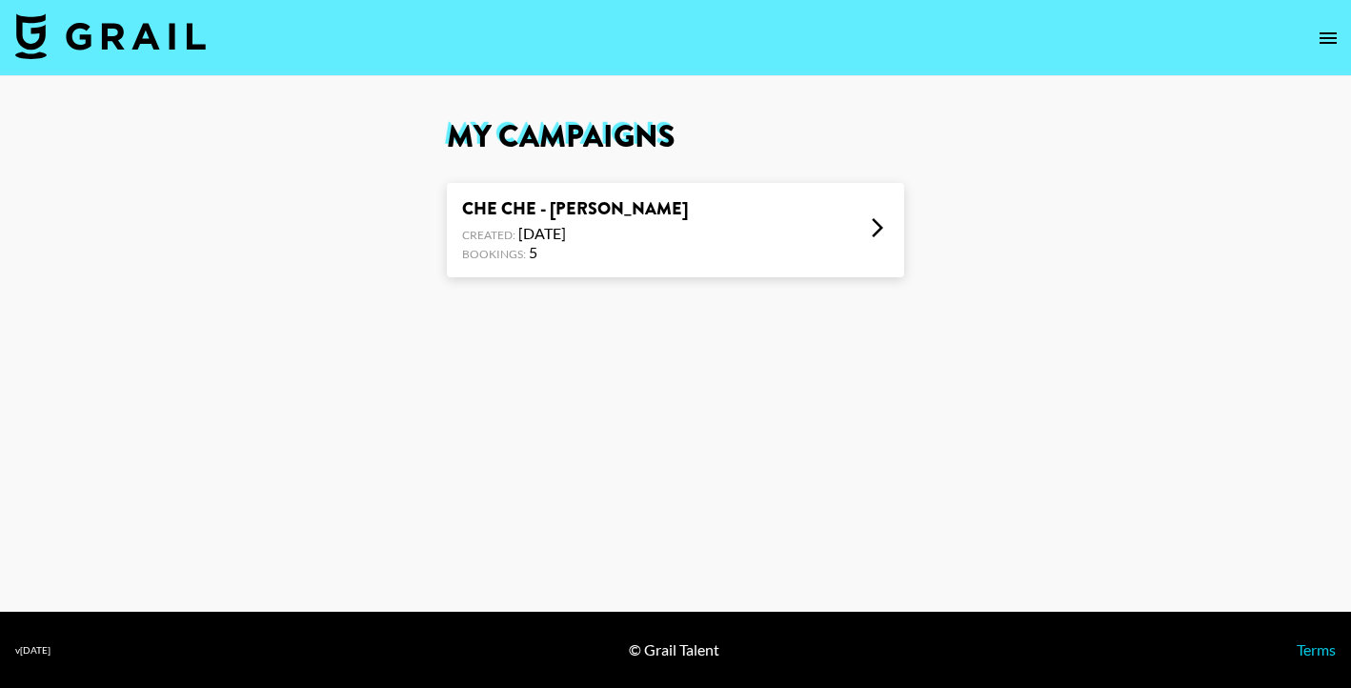
click at [844, 213] on div "CHE CHE - [PERSON_NAME] x ASAKE Created: [DATE] Bookings: 5" at bounding box center [675, 230] width 457 height 94
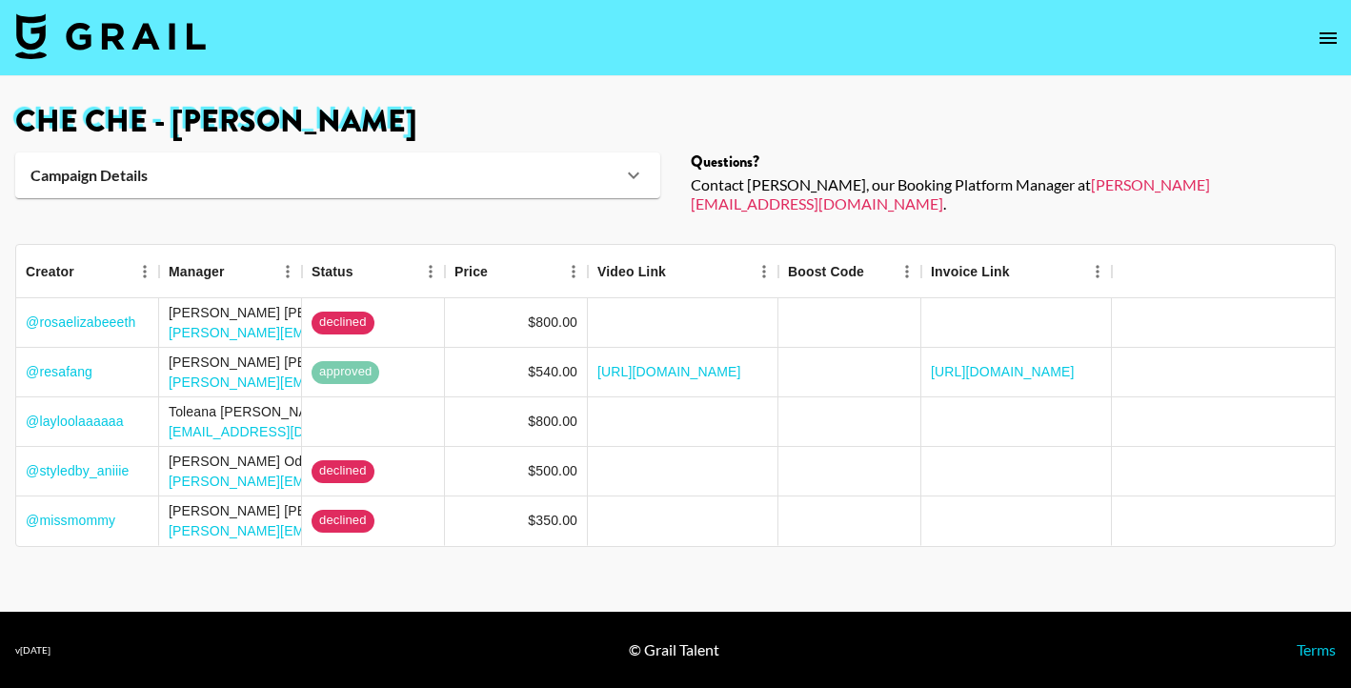
click at [1332, 36] on icon "open drawer" at bounding box center [1328, 38] width 23 height 23
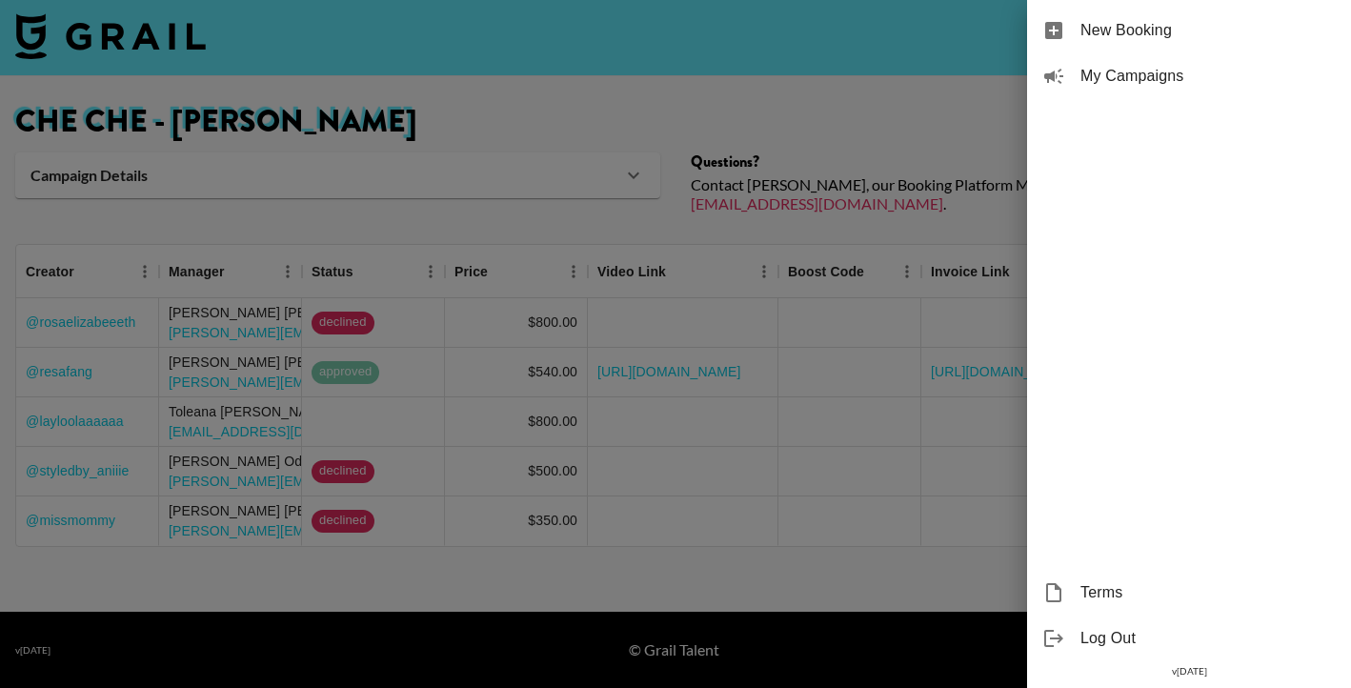
click at [431, 138] on div at bounding box center [675, 344] width 1351 height 688
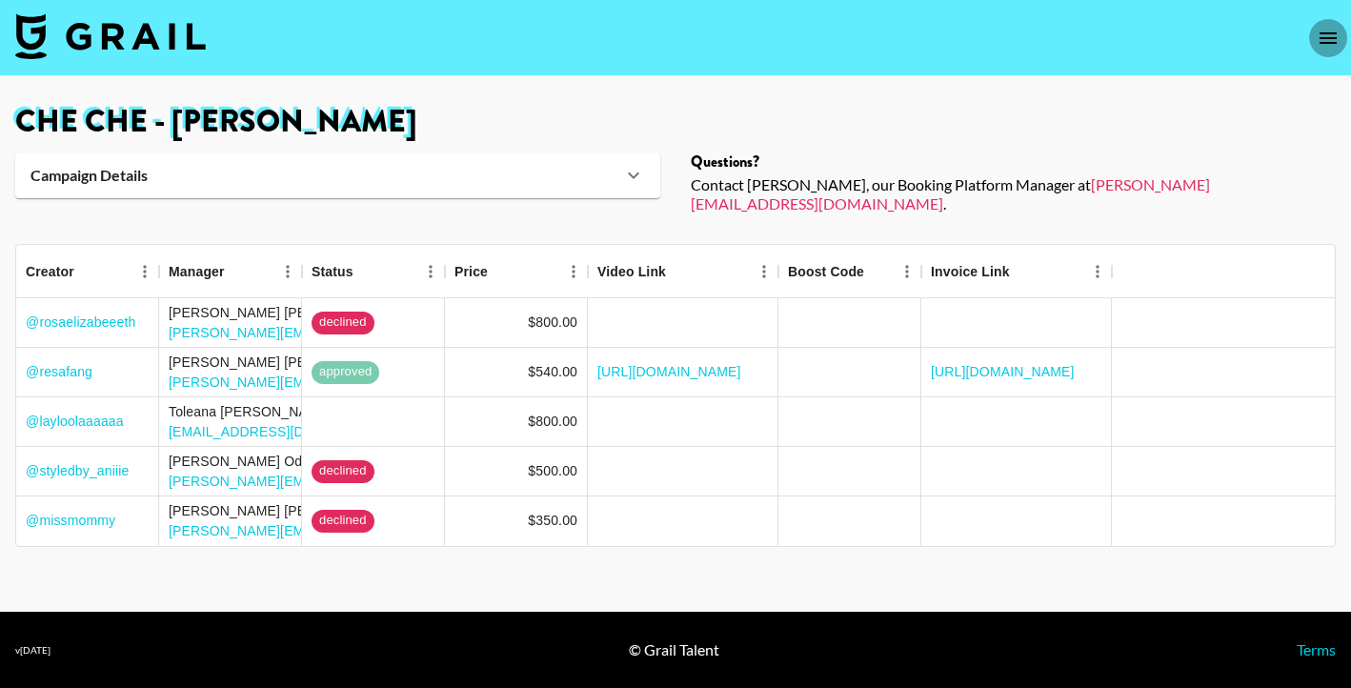
click at [1330, 22] on button "open drawer" at bounding box center [1328, 38] width 38 height 38
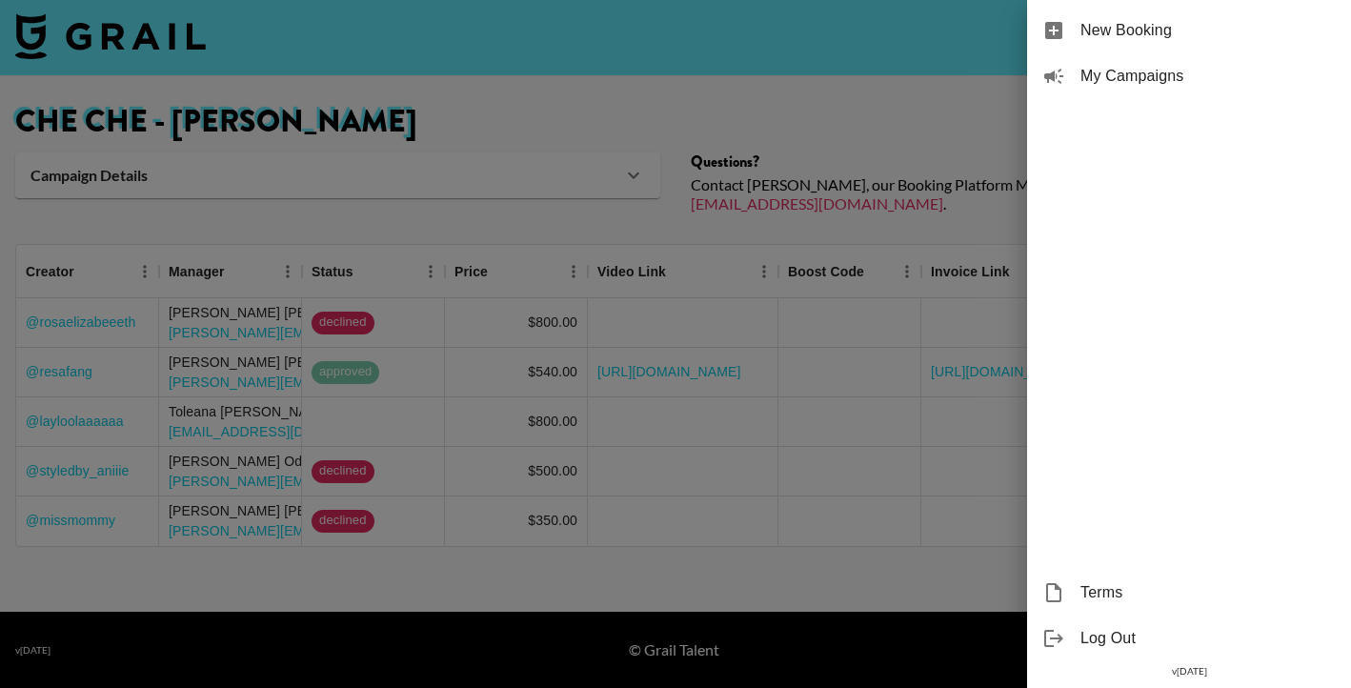
click at [1106, 631] on span "Log Out" at bounding box center [1208, 638] width 255 height 23
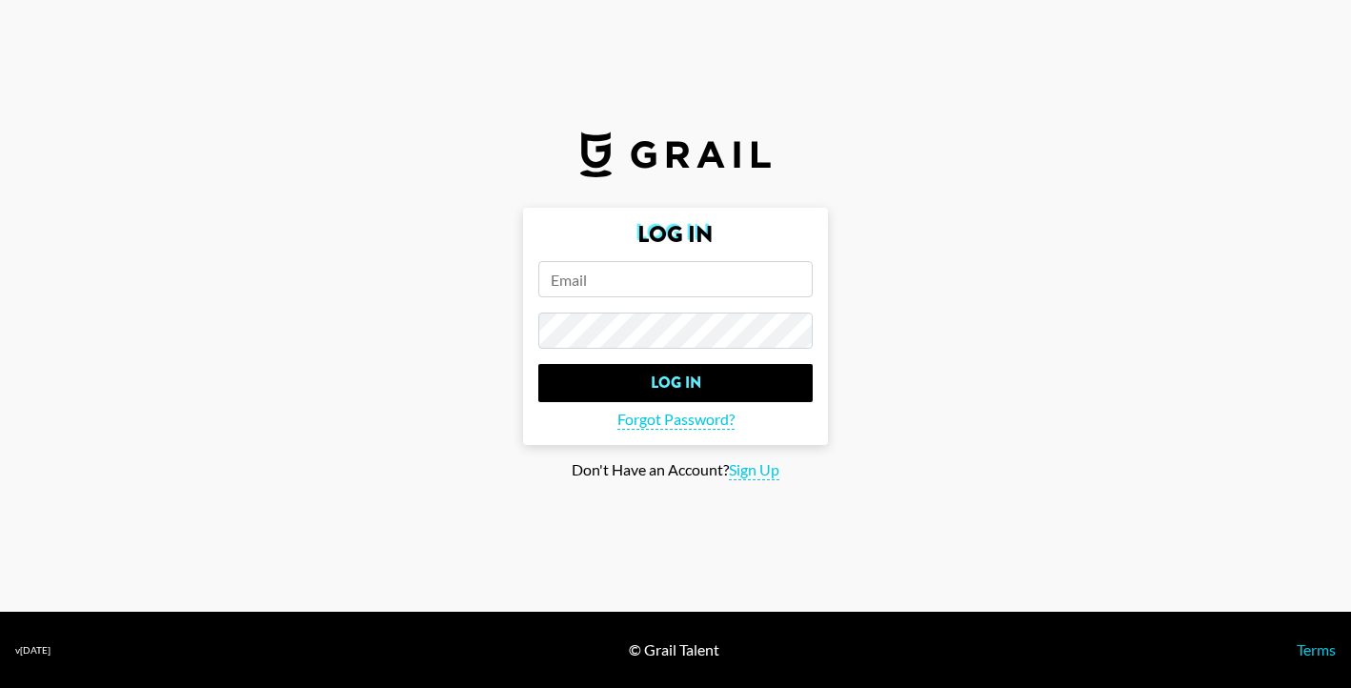
type input "[PERSON_NAME][EMAIL_ADDRESS][PERSON_NAME][DOMAIN_NAME]"
click at [689, 286] on input "[PERSON_NAME][EMAIL_ADDRESS][PERSON_NAME][DOMAIN_NAME]" at bounding box center [675, 279] width 274 height 36
type input "[EMAIL_ADDRESS][DOMAIN_NAME]"
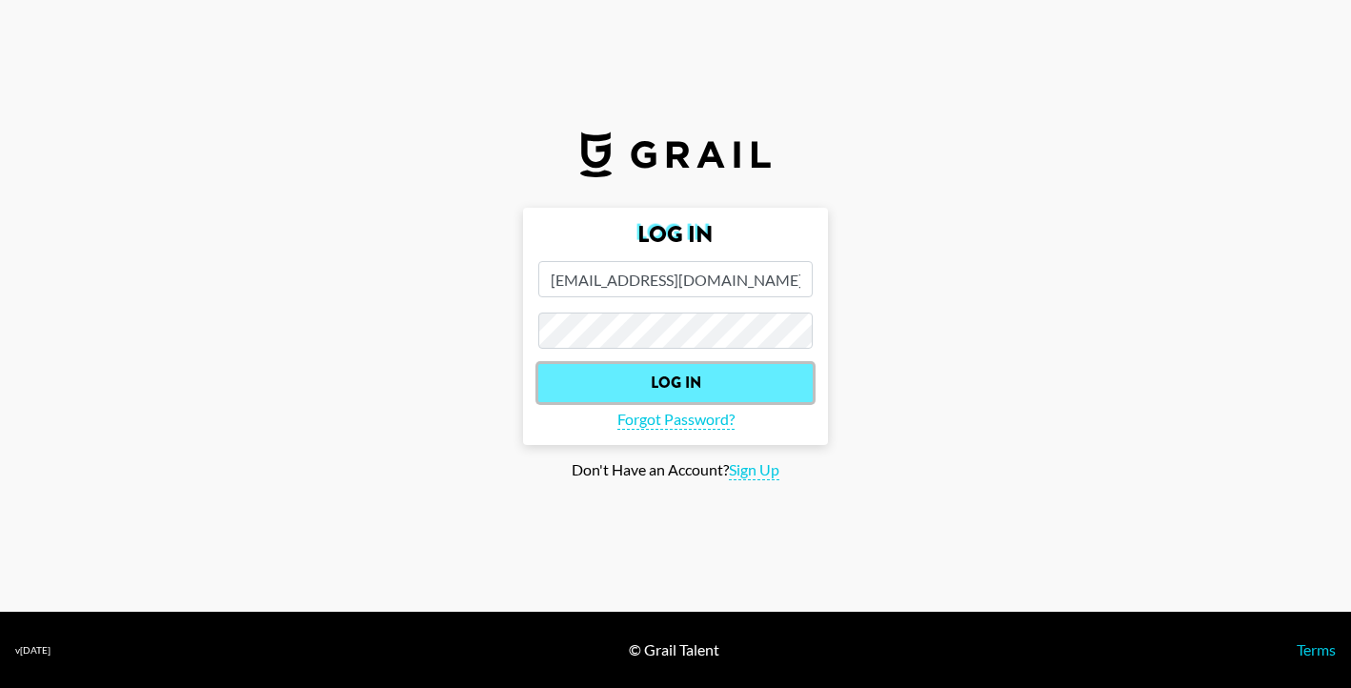
click at [715, 375] on input "Log In" at bounding box center [675, 383] width 274 height 38
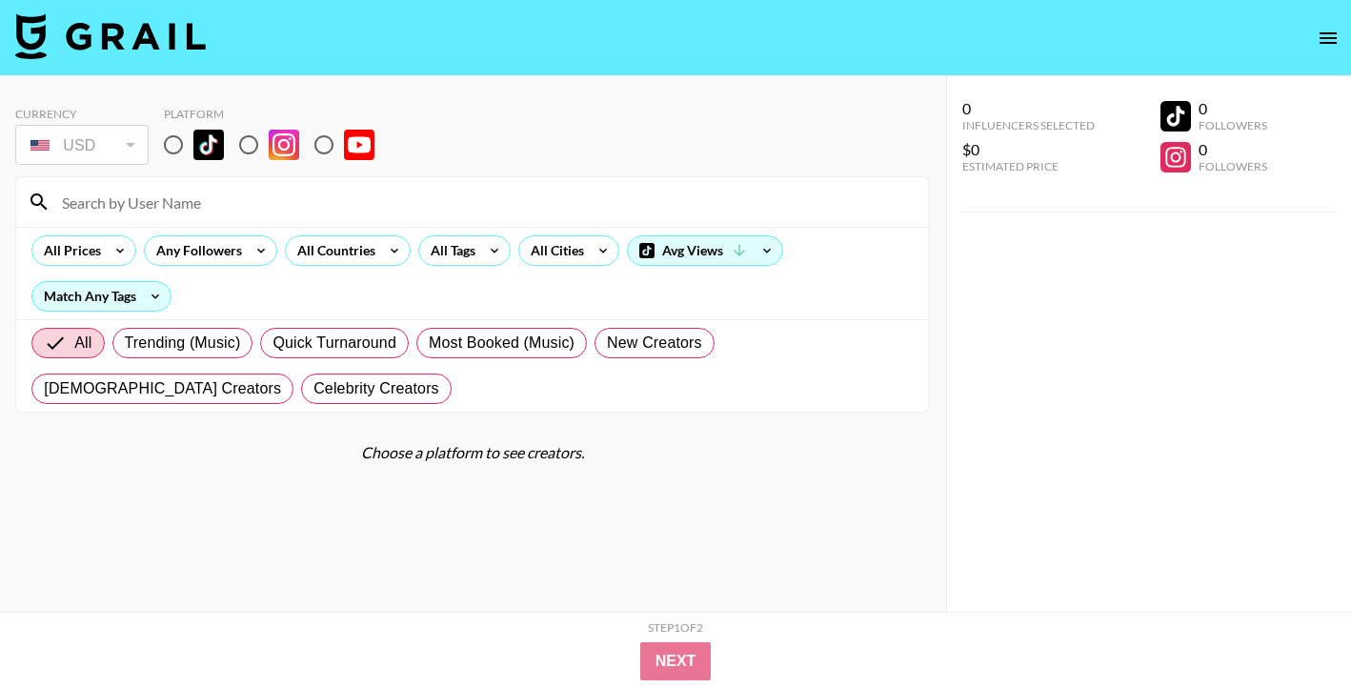
click at [244, 210] on input at bounding box center [484, 202] width 867 height 30
click at [173, 159] on input "radio" at bounding box center [173, 145] width 40 height 40
radio input "true"
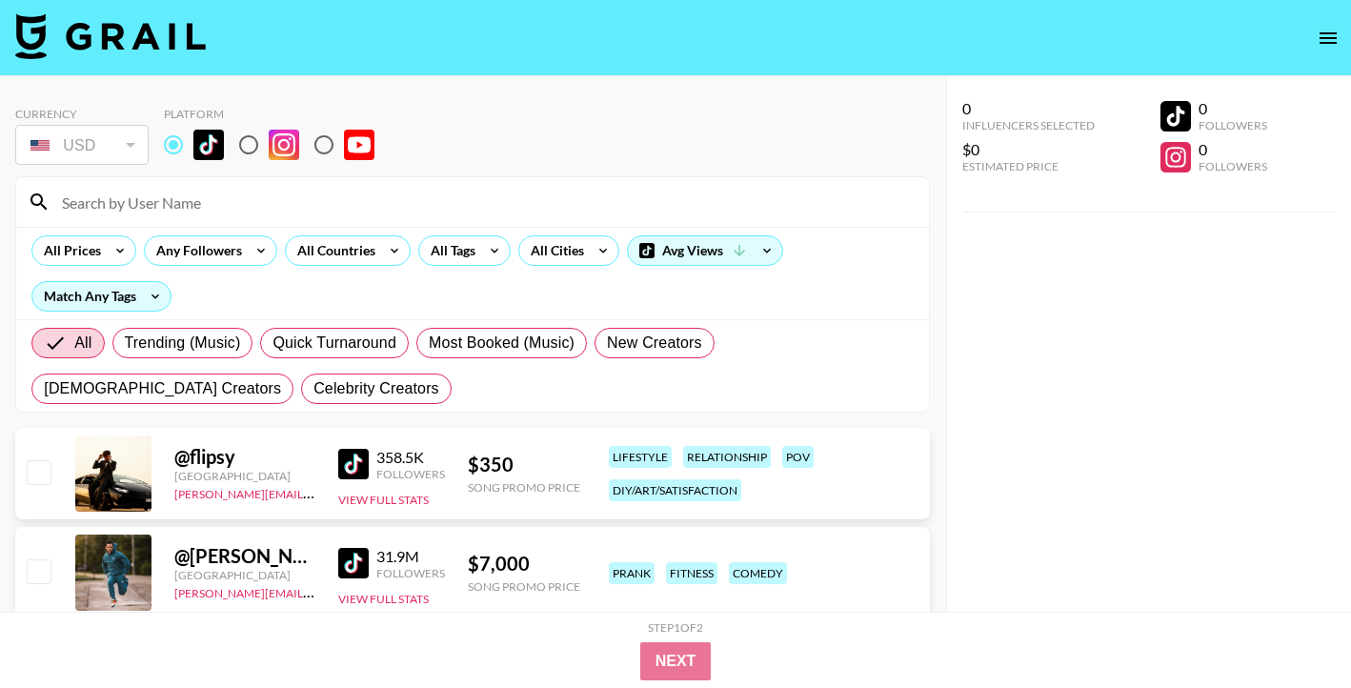
click at [183, 215] on input at bounding box center [484, 202] width 867 height 30
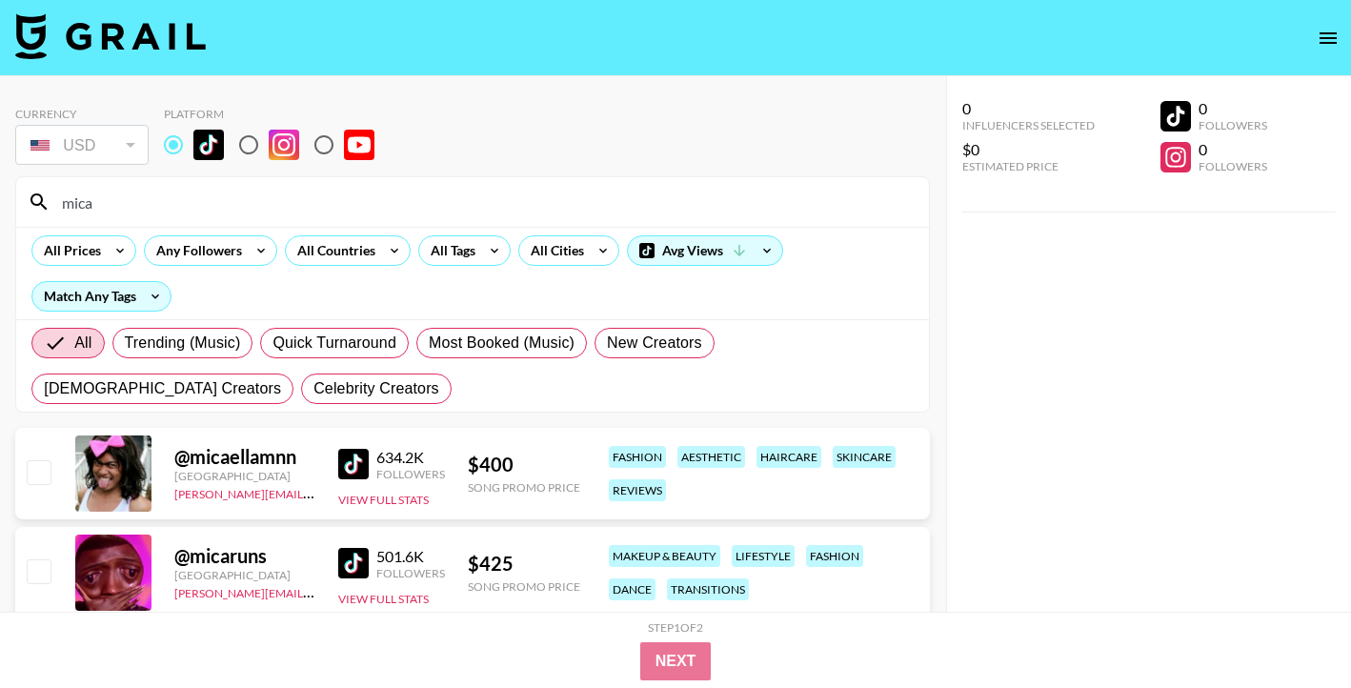
scroll to position [76, 0]
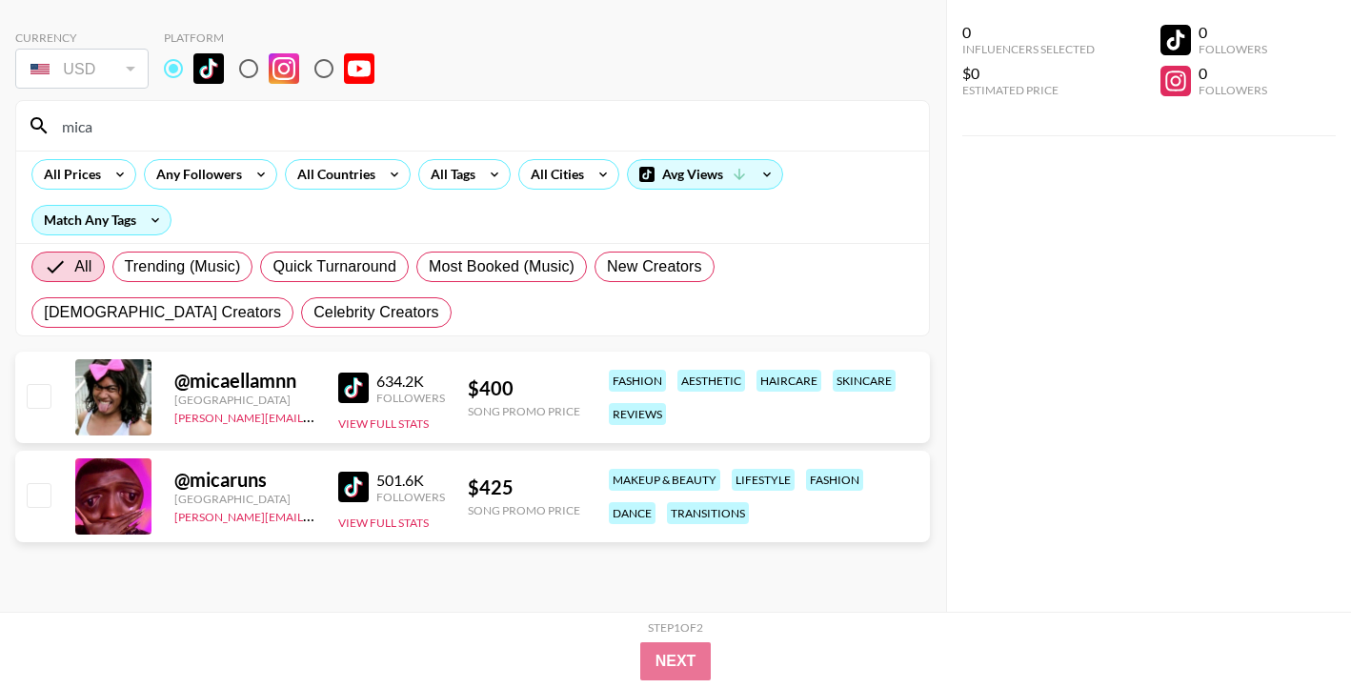
type input "mica"
click at [167, 132] on input "mica" at bounding box center [484, 126] width 867 height 30
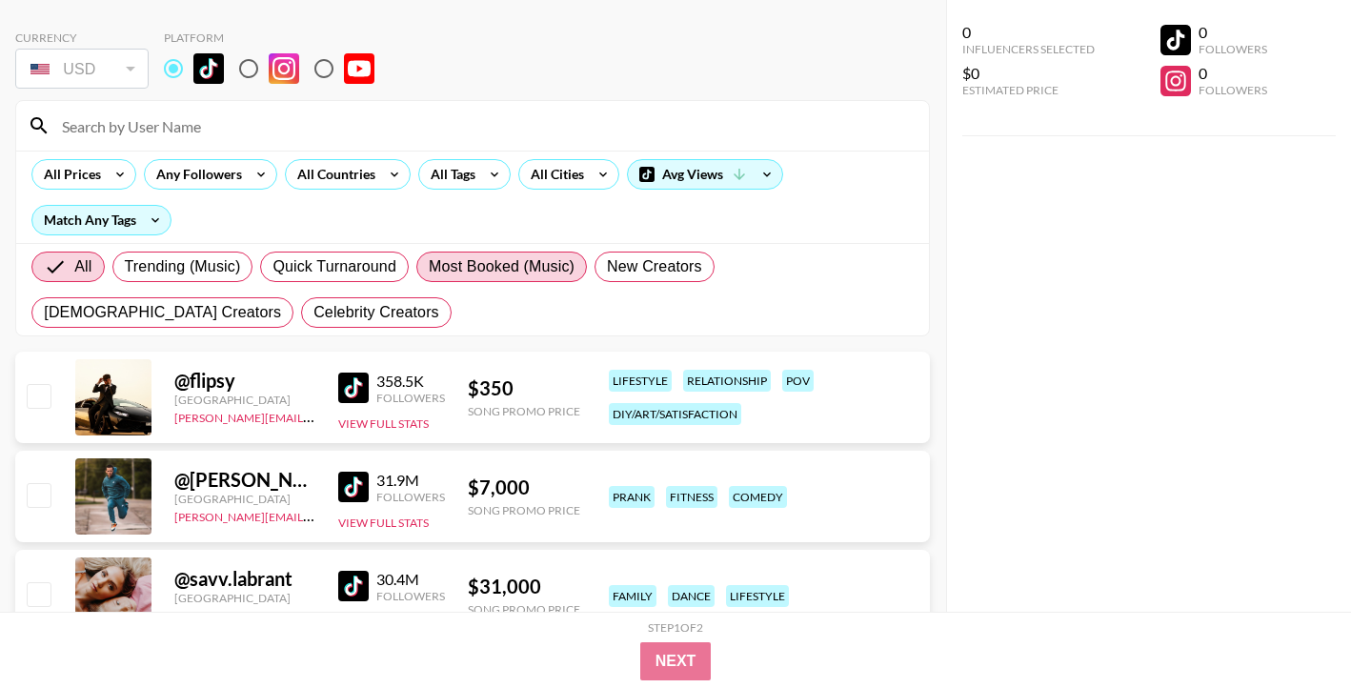
click at [519, 281] on label "Most Booked (Music)" at bounding box center [501, 267] width 171 height 30
click at [429, 267] on input "Most Booked (Music)" at bounding box center [429, 267] width 0 height 0
radio input "true"
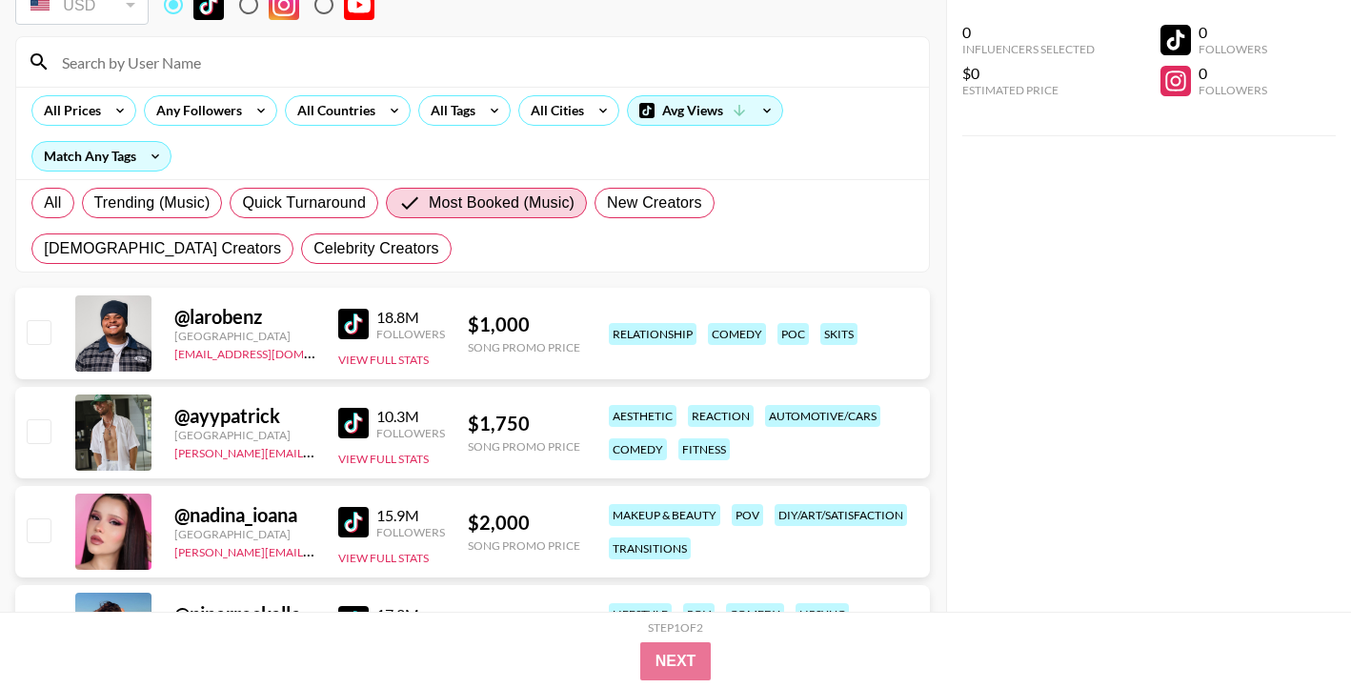
scroll to position [135, 0]
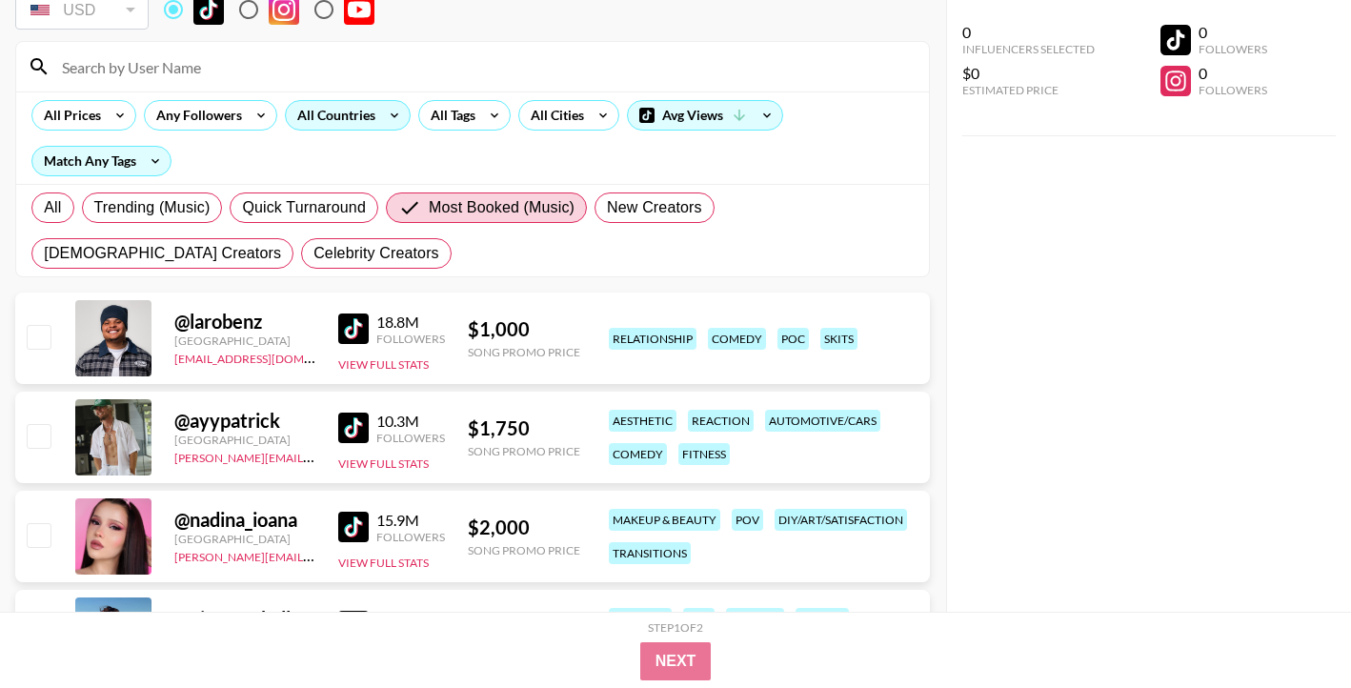
click at [310, 113] on div "All Countries" at bounding box center [332, 115] width 93 height 29
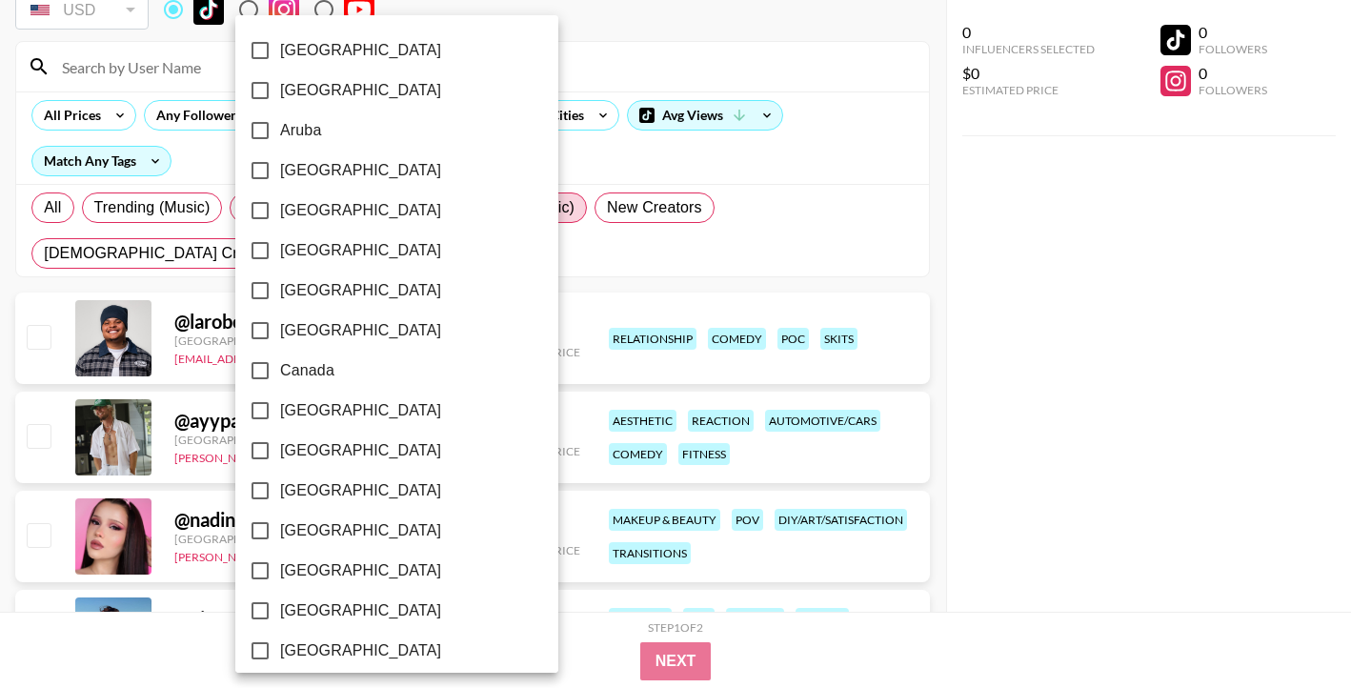
scroll to position [1534, 0]
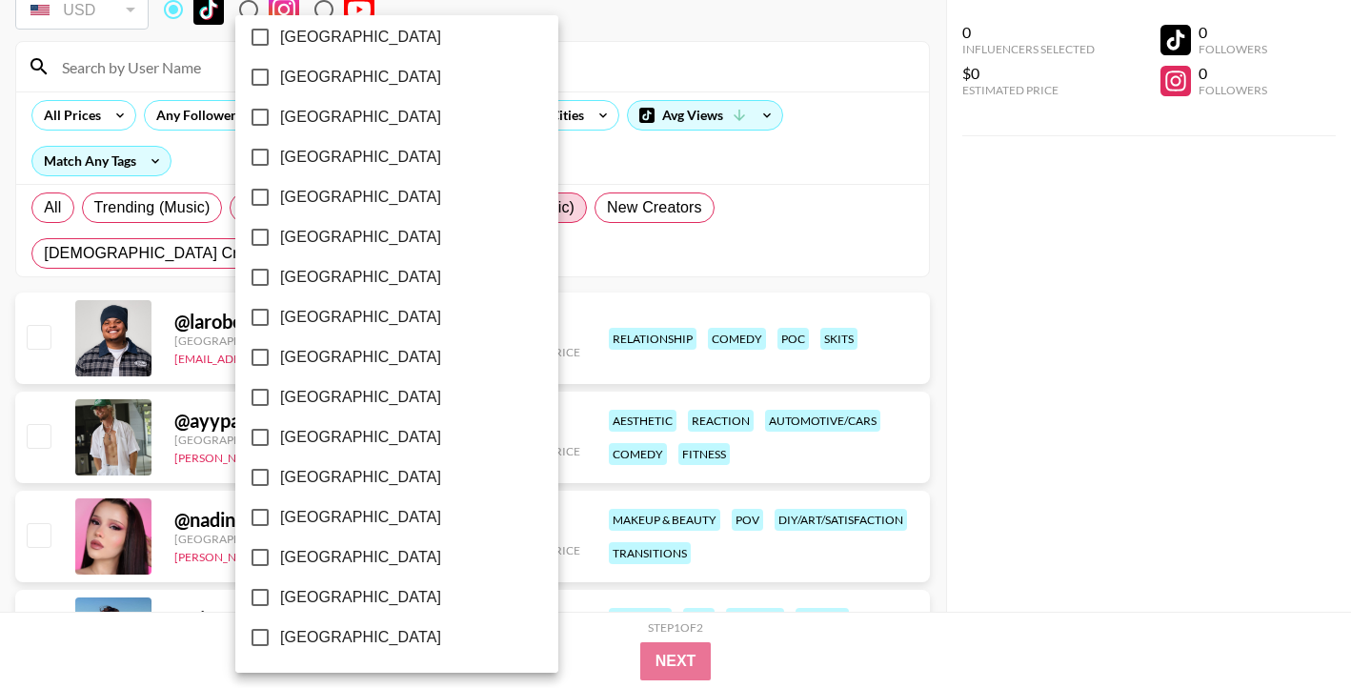
click at [310, 612] on label "[GEOGRAPHIC_DATA]" at bounding box center [384, 597] width 288 height 40
click at [280, 612] on input "[GEOGRAPHIC_DATA]" at bounding box center [260, 597] width 40 height 40
checkbox input "true"
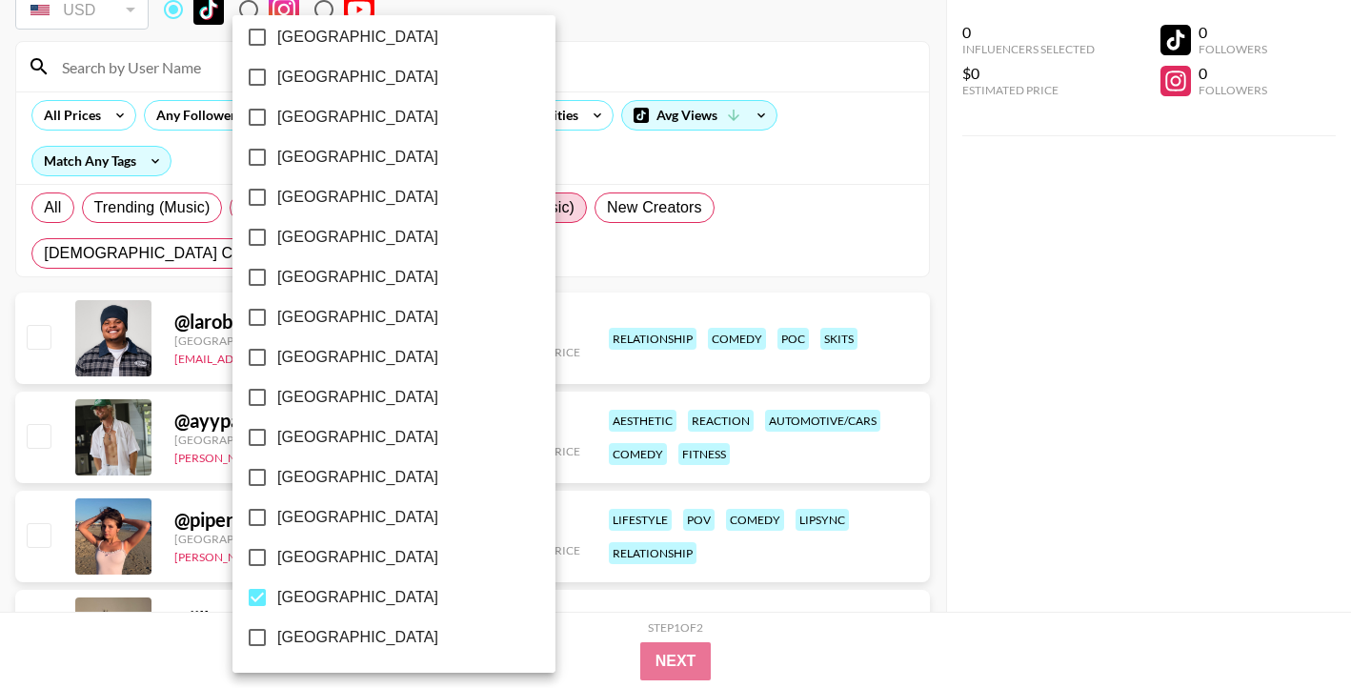
click at [856, 638] on div at bounding box center [675, 344] width 1351 height 688
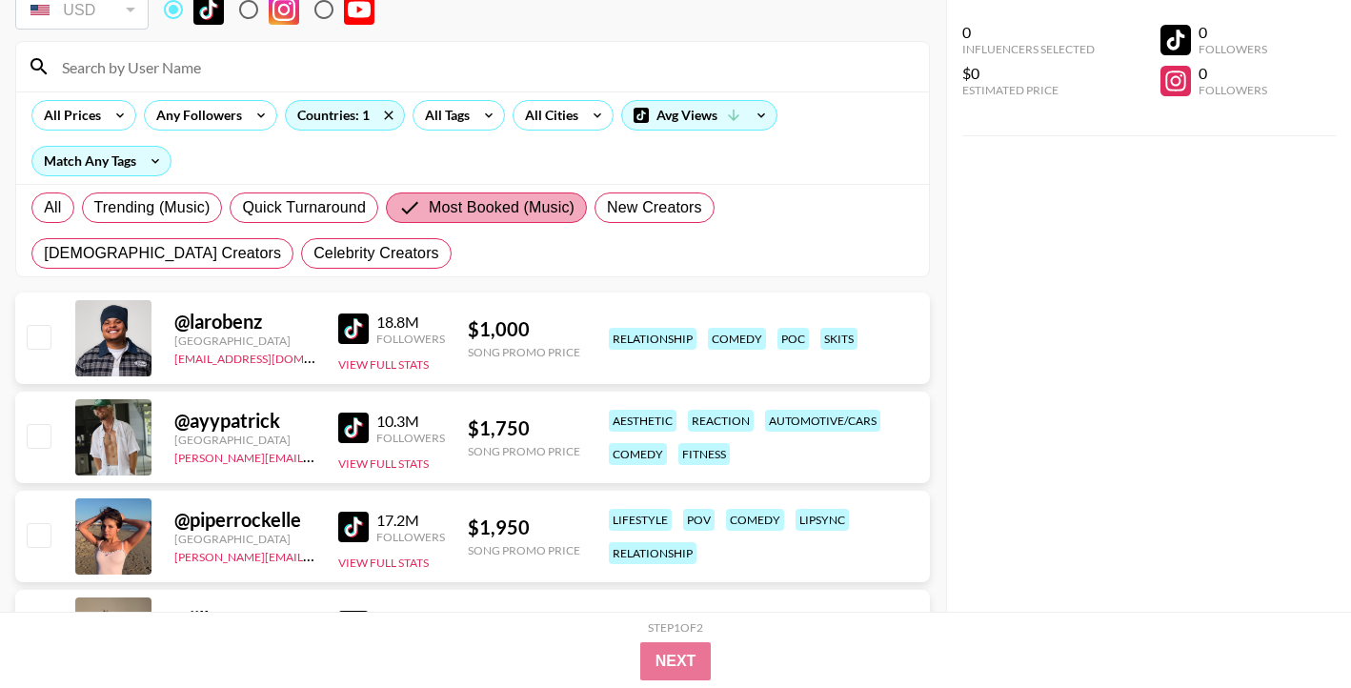
click at [506, 220] on label "Most Booked (Music)" at bounding box center [486, 207] width 201 height 30
click at [429, 219] on input "Most Booked (Music)" at bounding box center [413, 207] width 30 height 23
click at [54, 213] on span "All" at bounding box center [52, 207] width 17 height 23
click at [44, 208] on input "All" at bounding box center [44, 208] width 0 height 0
radio input "true"
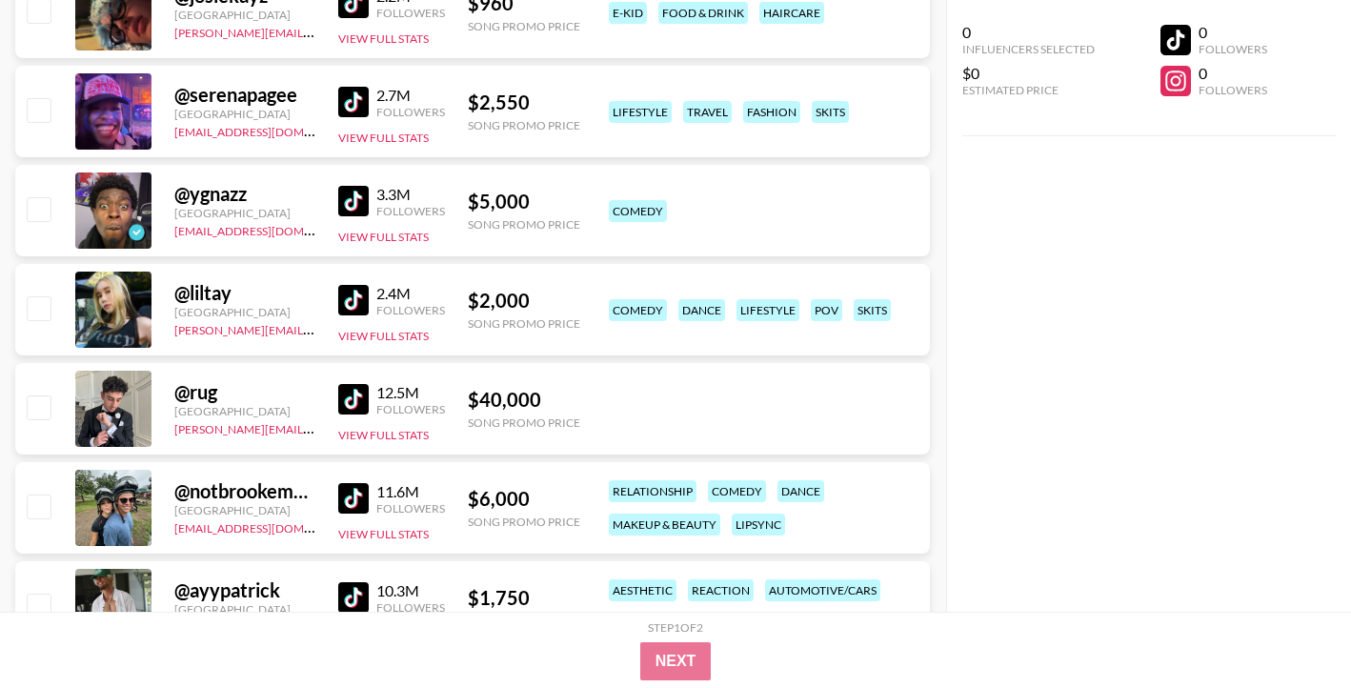
scroll to position [2298, 0]
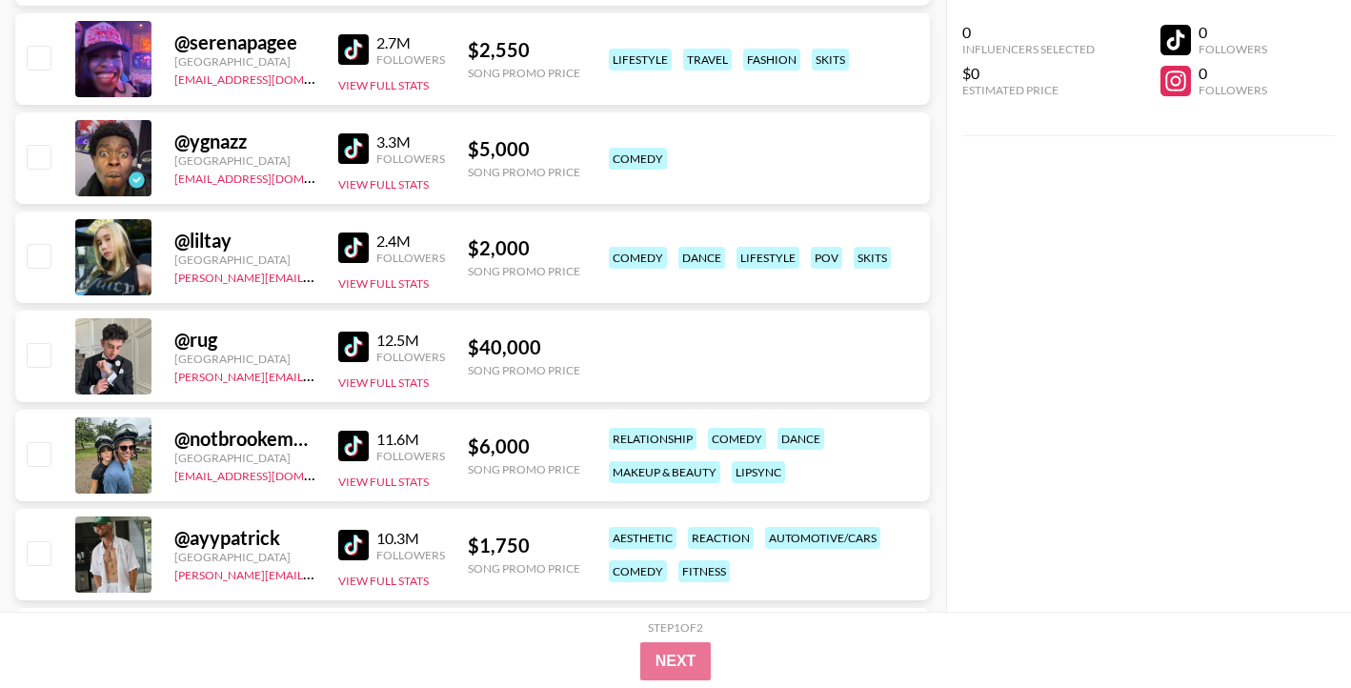
click at [348, 343] on img at bounding box center [353, 347] width 30 height 30
